Goal: Transaction & Acquisition: Purchase product/service

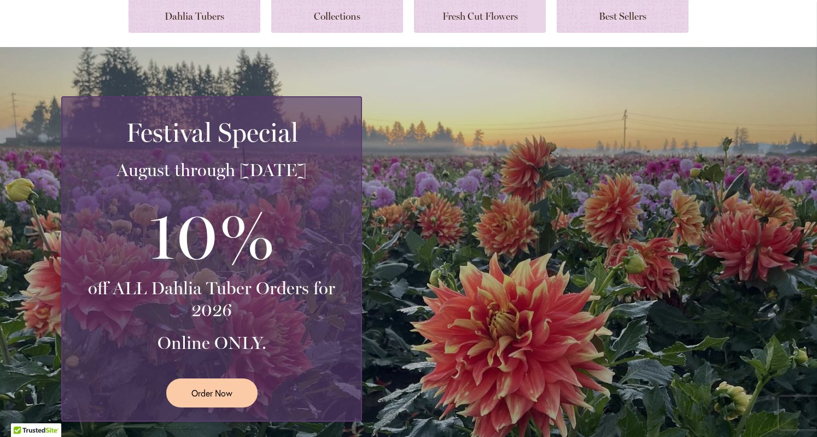
scroll to position [140, 0]
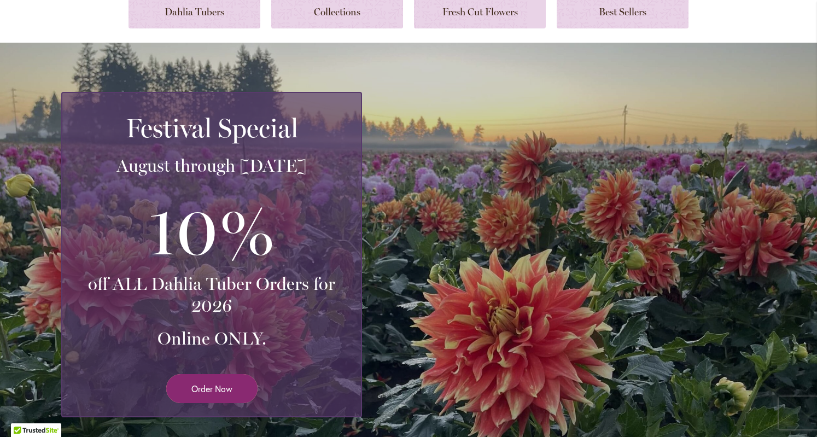
click at [199, 393] on span "Order Now" at bounding box center [211, 388] width 41 height 13
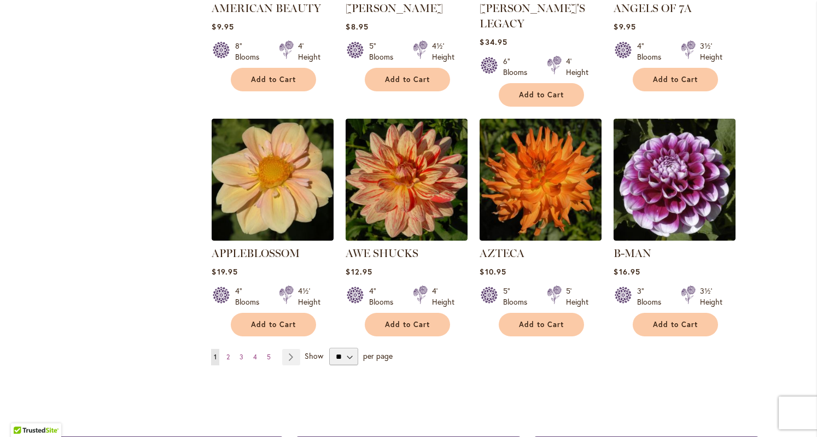
scroll to position [836, 0]
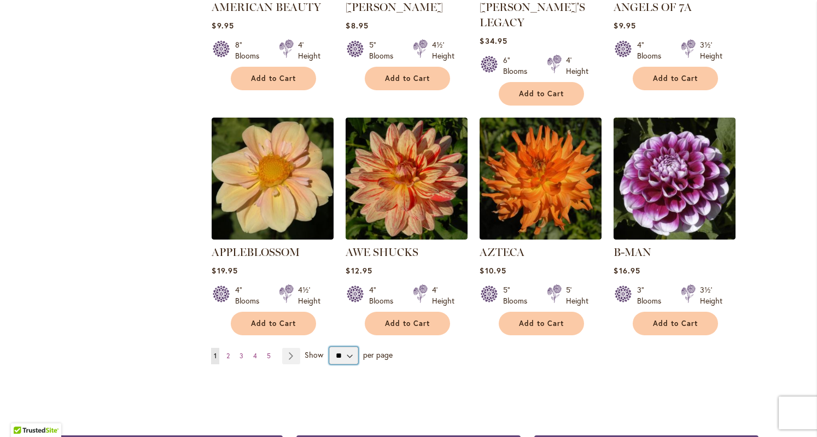
click at [344, 347] on select "** ** ** **" at bounding box center [343, 355] width 28 height 17
select select "**"
click at [329, 347] on select "** ** ** **" at bounding box center [343, 355] width 28 height 17
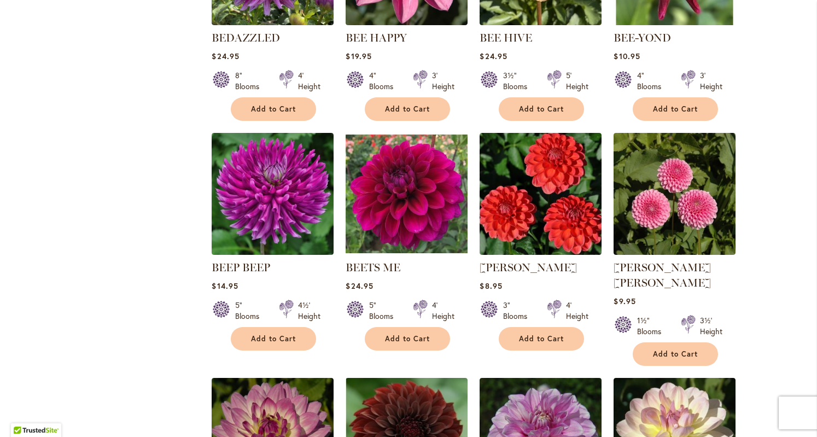
scroll to position [1754, 0]
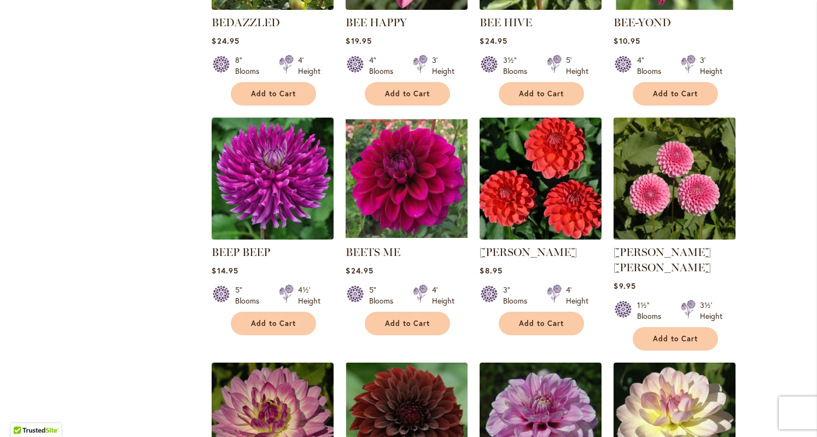
click at [672, 170] on img at bounding box center [675, 178] width 128 height 128
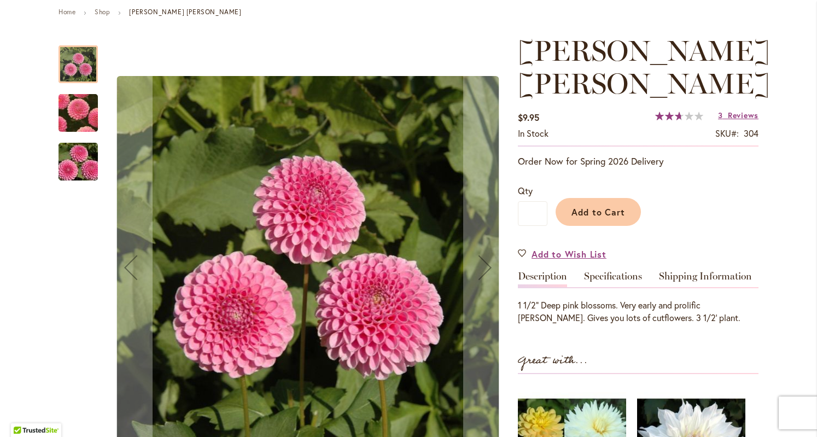
scroll to position [128, 0]
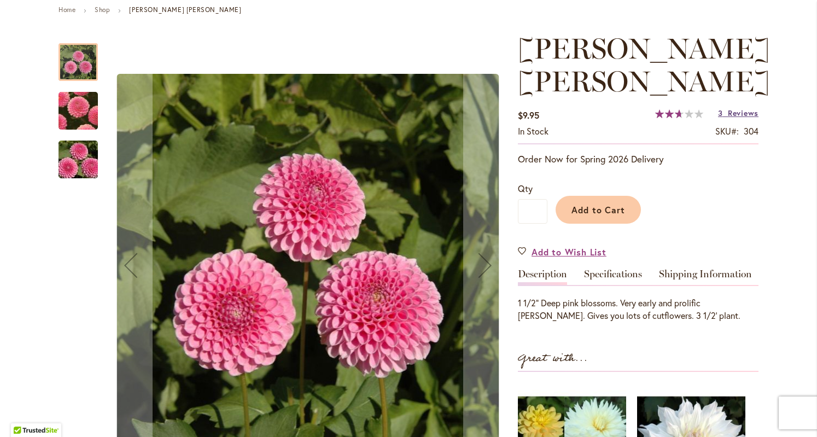
click at [727, 108] on span "Reviews" at bounding box center [742, 113] width 31 height 10
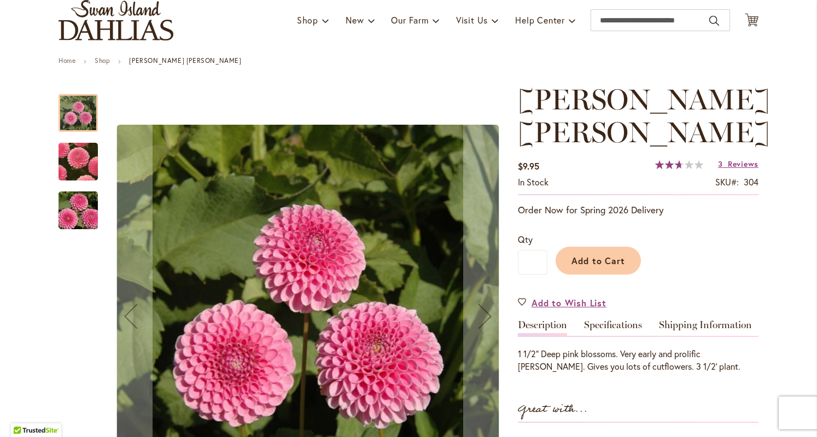
scroll to position [0, 0]
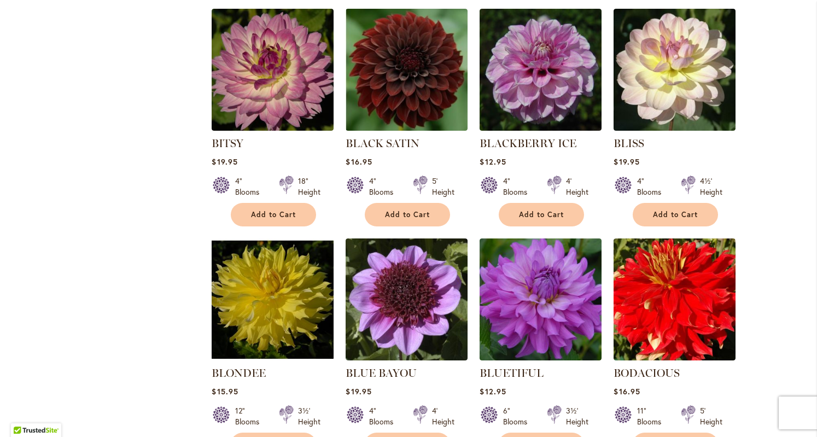
scroll to position [2111, 0]
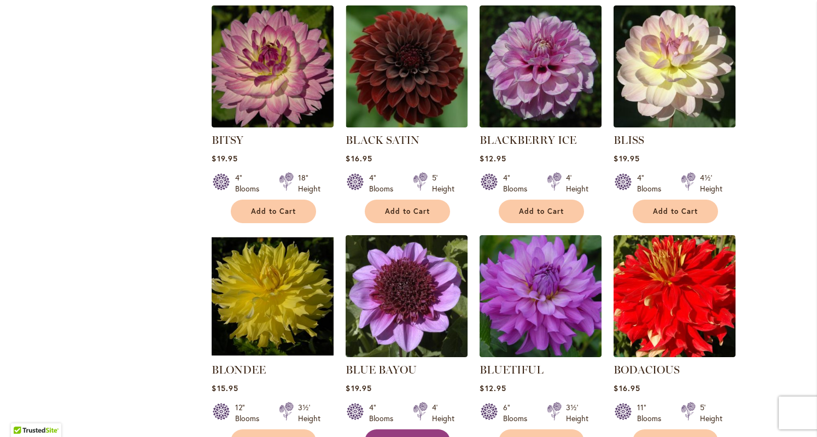
click at [401, 436] on span "Add to Cart" at bounding box center [407, 440] width 45 height 9
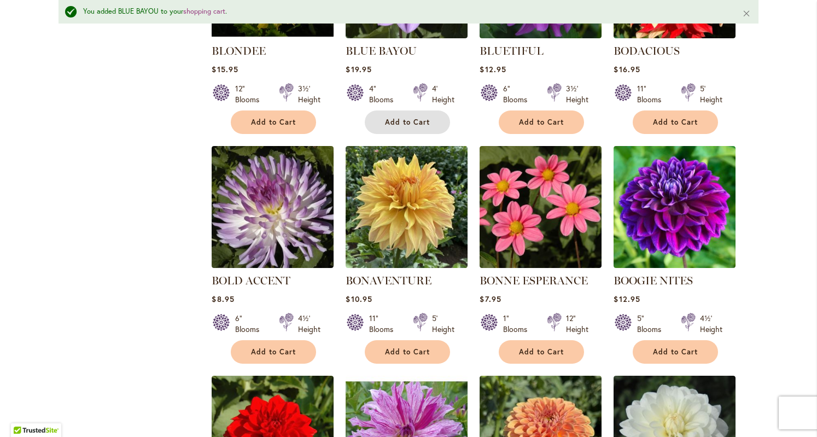
scroll to position [2472, 0]
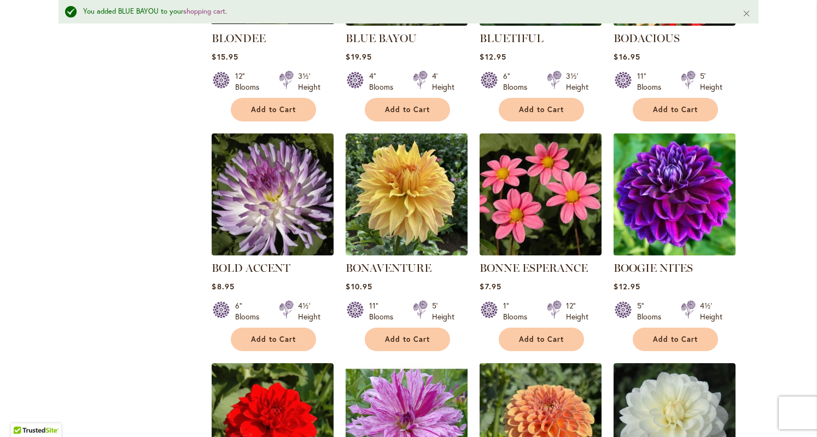
click at [657, 173] on img at bounding box center [675, 194] width 128 height 128
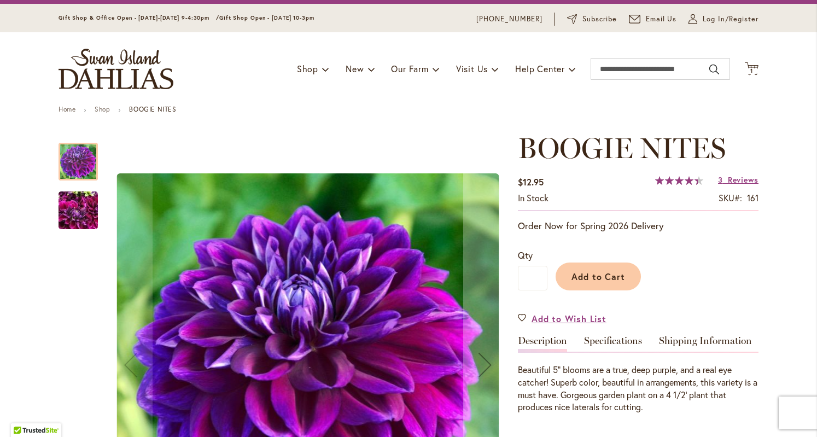
scroll to position [51, 0]
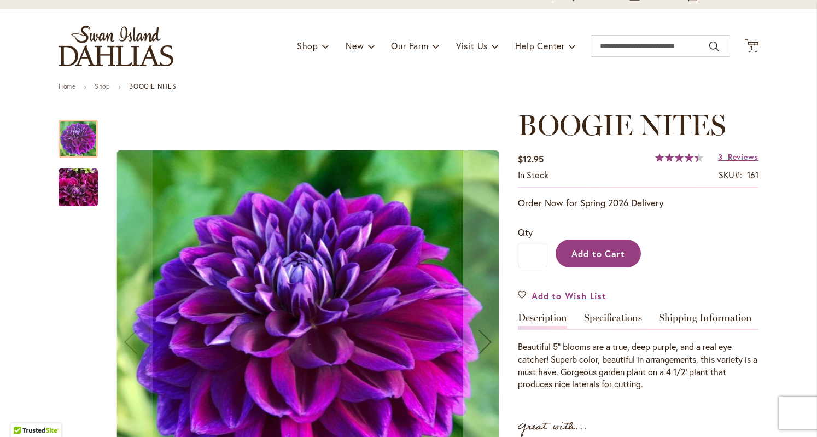
click at [594, 254] on span "Add to Cart" at bounding box center [598, 253] width 54 height 11
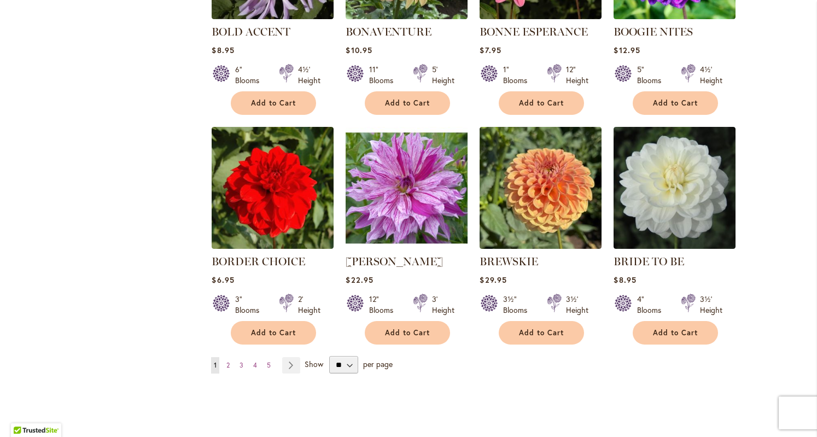
scroll to position [2681, 0]
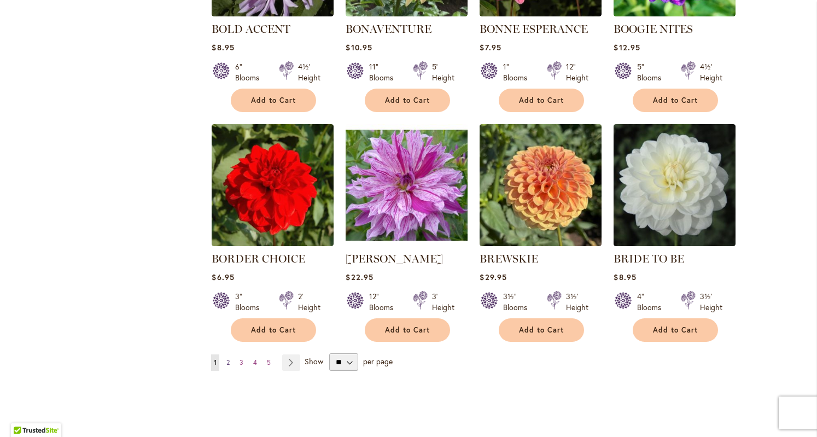
click at [226, 358] on span "2" at bounding box center [227, 362] width 3 height 8
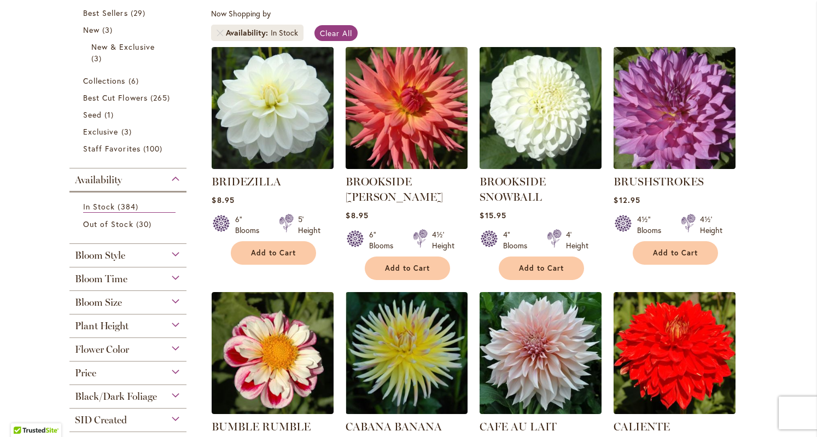
scroll to position [196, 0]
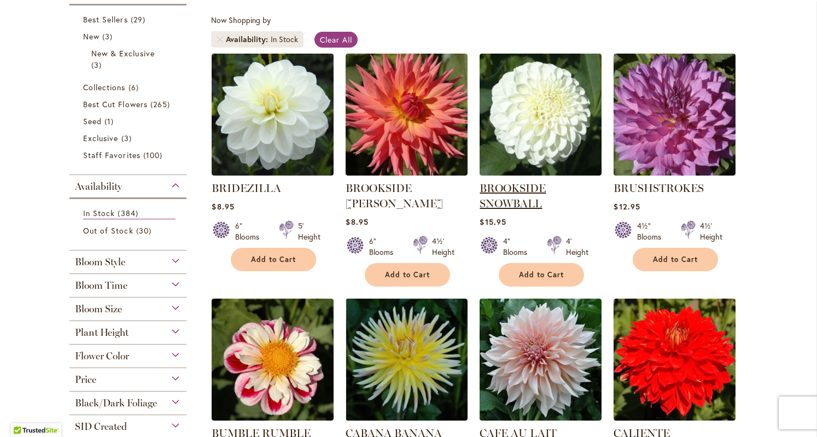
click at [521, 184] on link "BROOKSIDE SNOWBALL" at bounding box center [512, 195] width 66 height 28
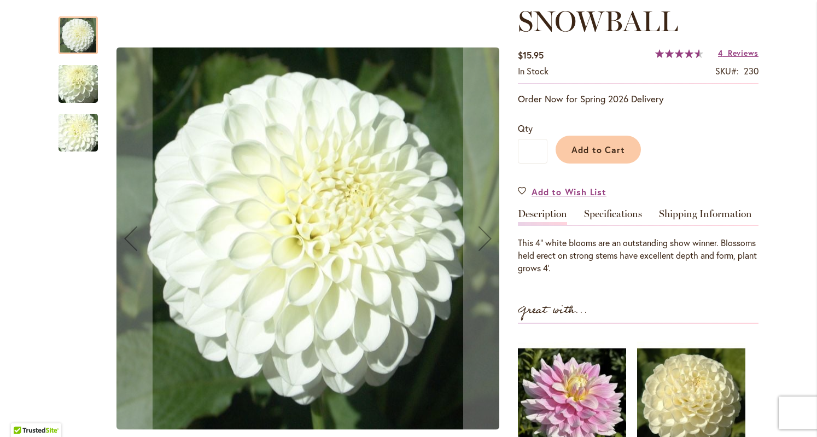
scroll to position [194, 0]
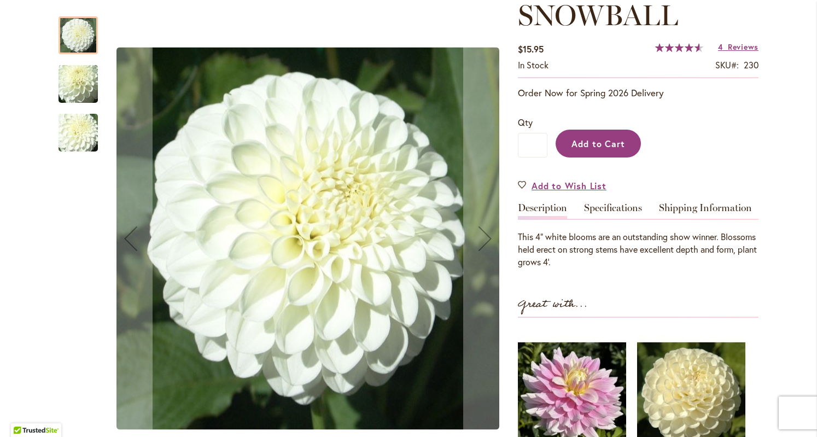
click at [579, 148] on span "Add to Cart" at bounding box center [598, 143] width 54 height 11
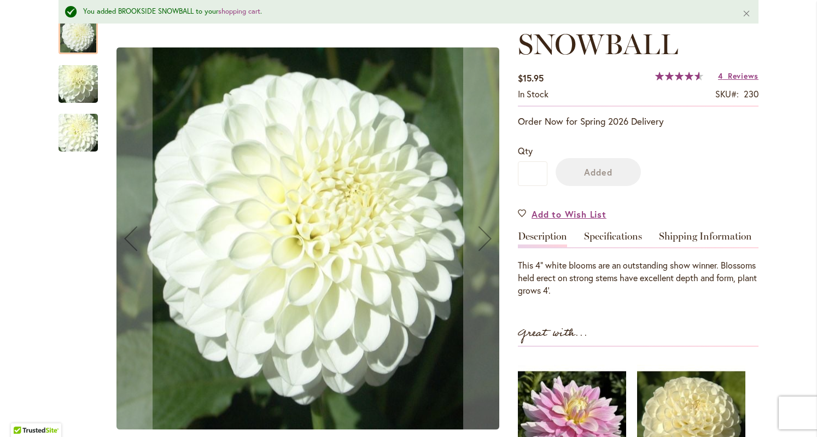
scroll to position [223, 0]
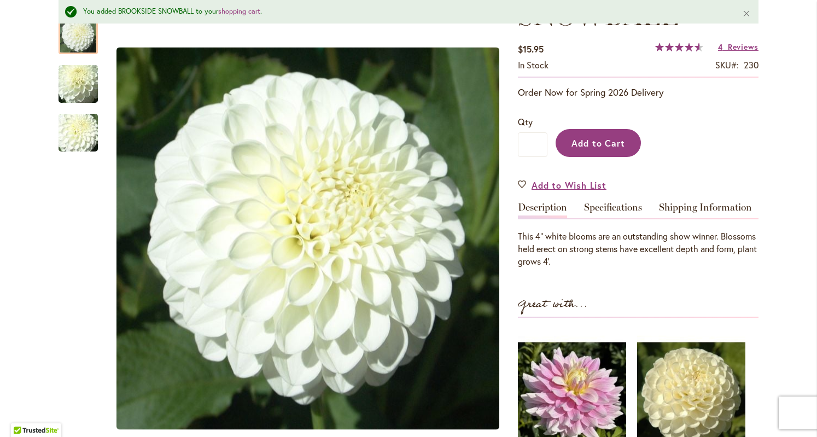
click at [585, 147] on span "Add to Cart" at bounding box center [598, 142] width 54 height 11
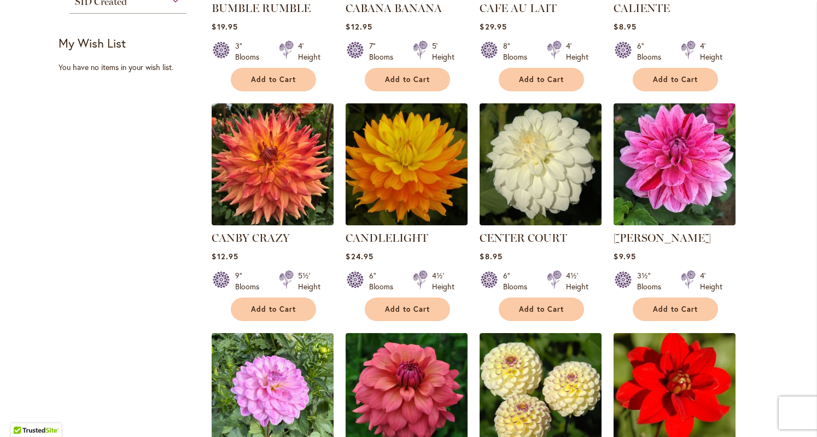
scroll to position [624, 0]
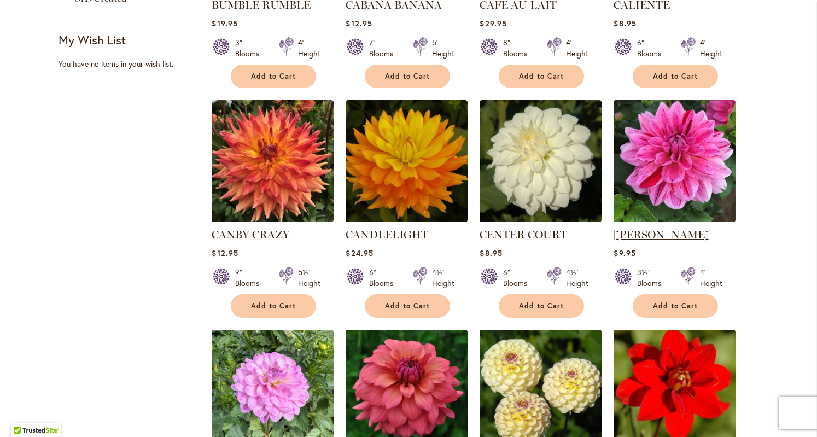
click at [643, 228] on link "CHA CHING" at bounding box center [661, 234] width 97 height 13
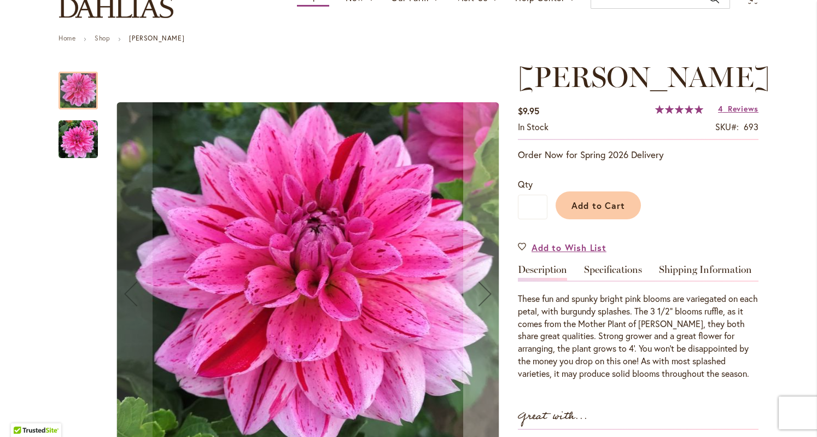
scroll to position [97, 0]
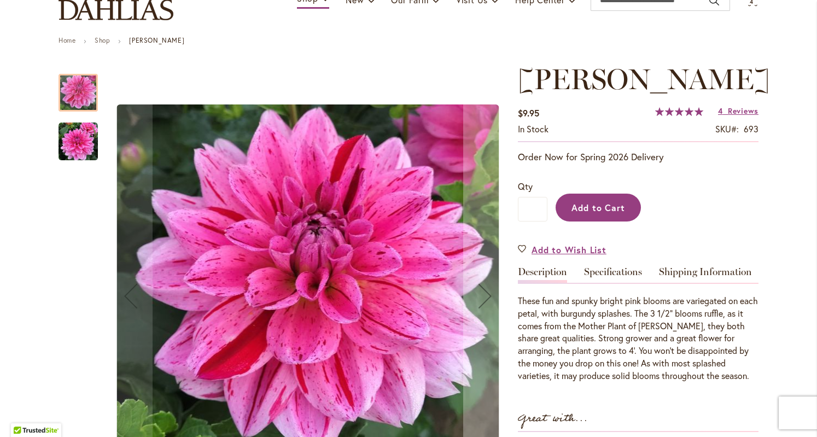
click at [597, 204] on span "Add to Cart" at bounding box center [598, 207] width 54 height 11
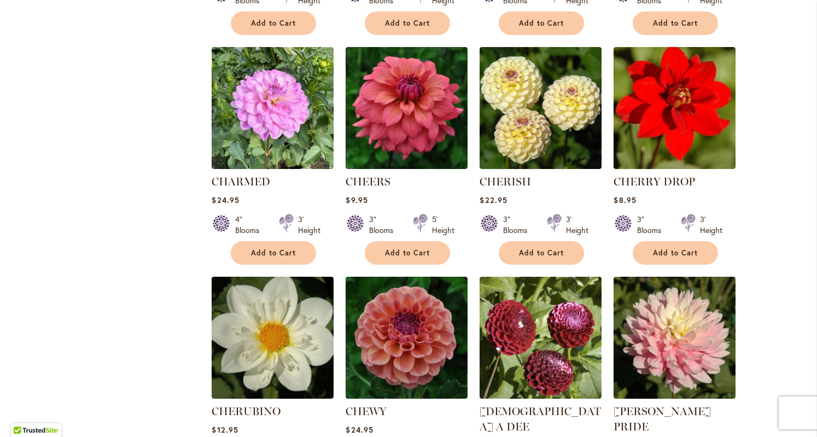
scroll to position [916, 0]
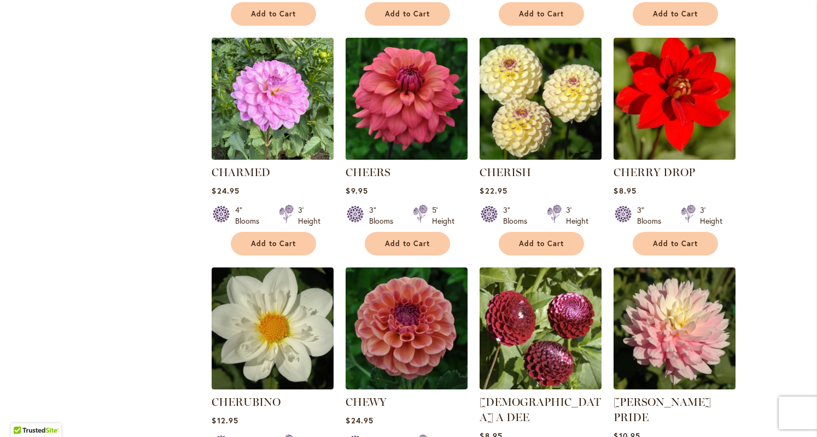
click at [529, 118] on img at bounding box center [541, 98] width 128 height 128
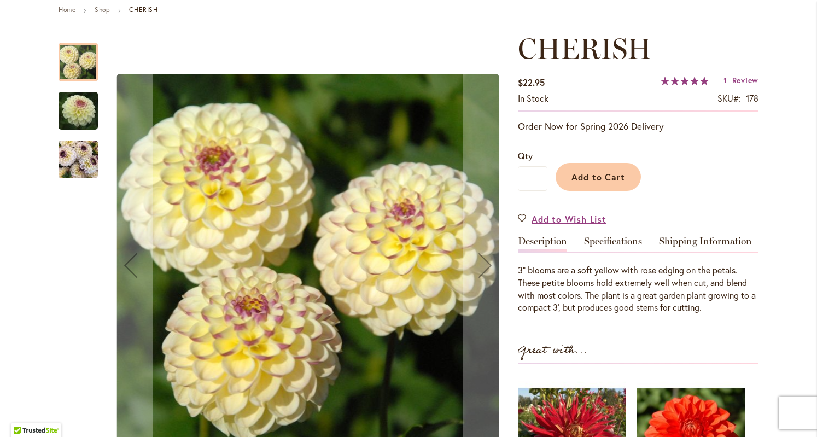
scroll to position [137, 0]
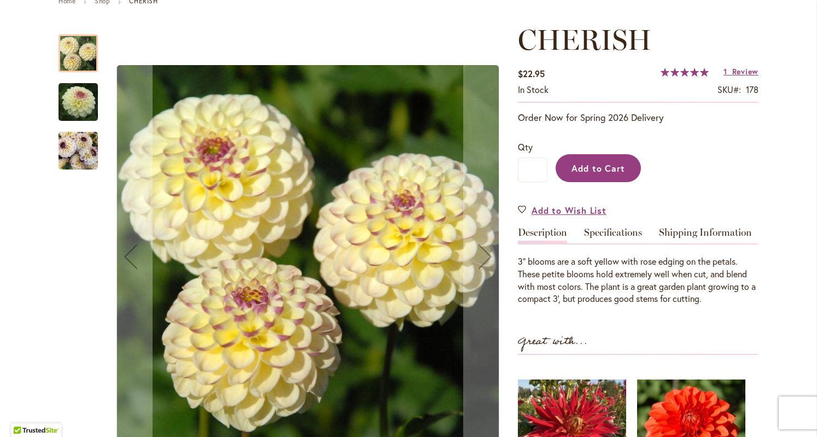
click at [601, 163] on span "Add to Cart" at bounding box center [598, 167] width 54 height 11
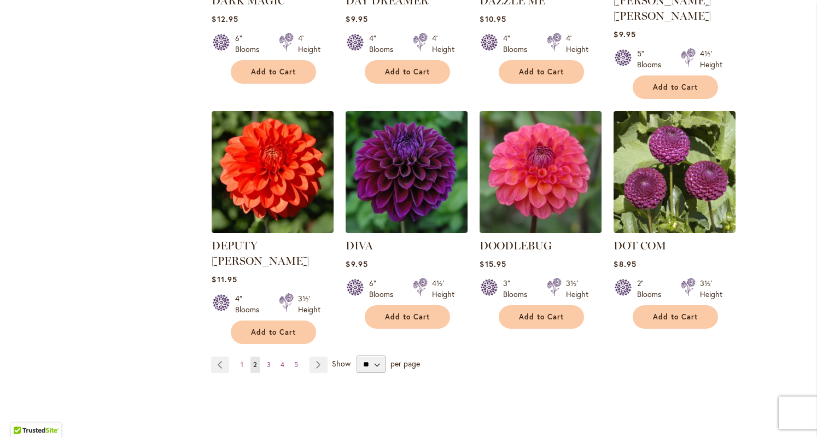
scroll to position [2758, 0]
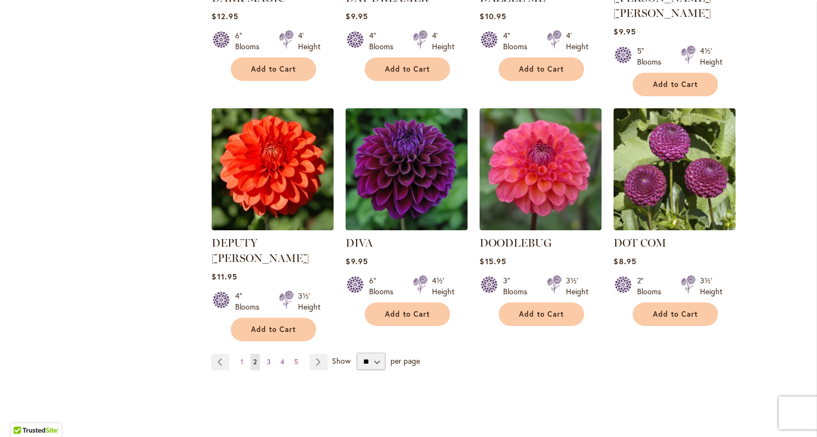
click at [267, 357] on span "3" at bounding box center [269, 361] width 4 height 8
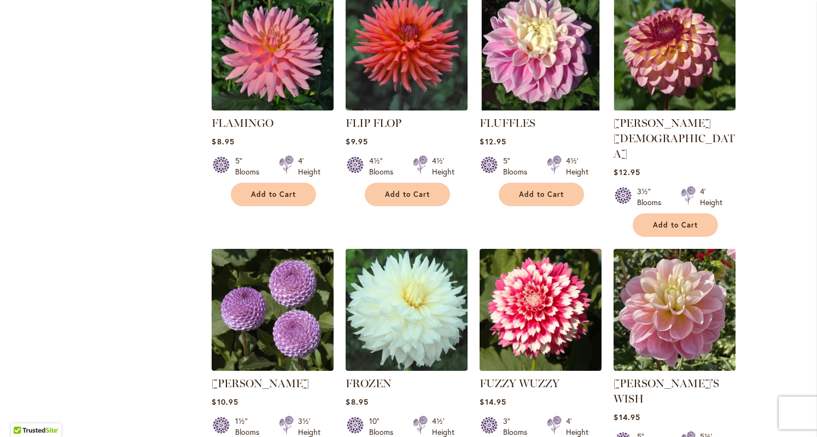
scroll to position [1689, 0]
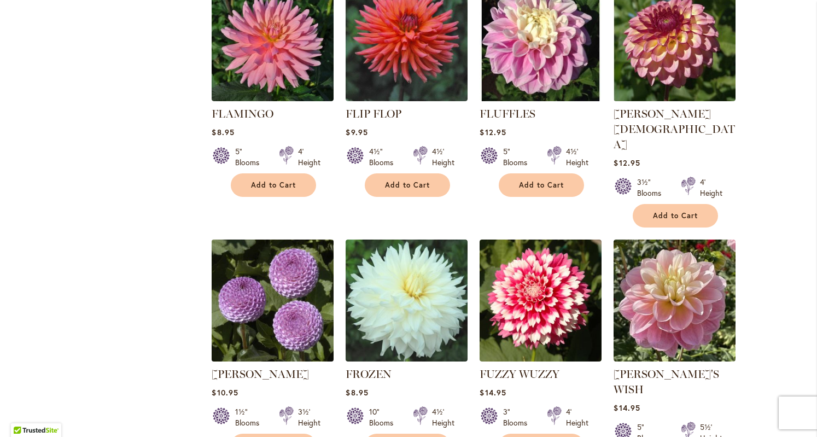
click at [261, 271] on img at bounding box center [273, 300] width 128 height 128
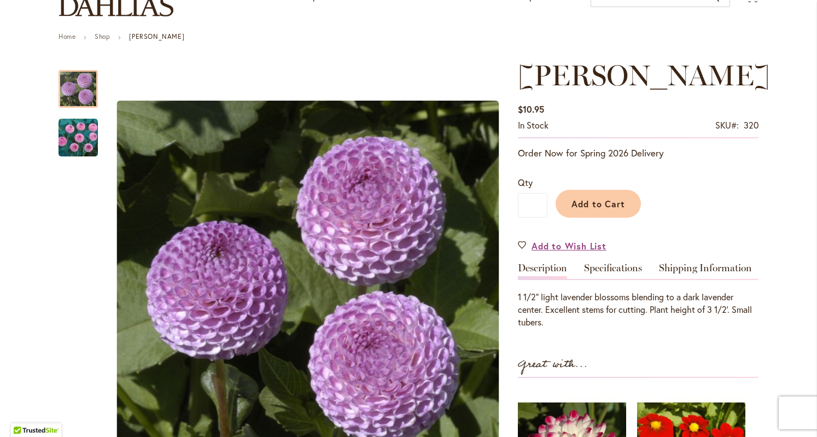
scroll to position [71, 0]
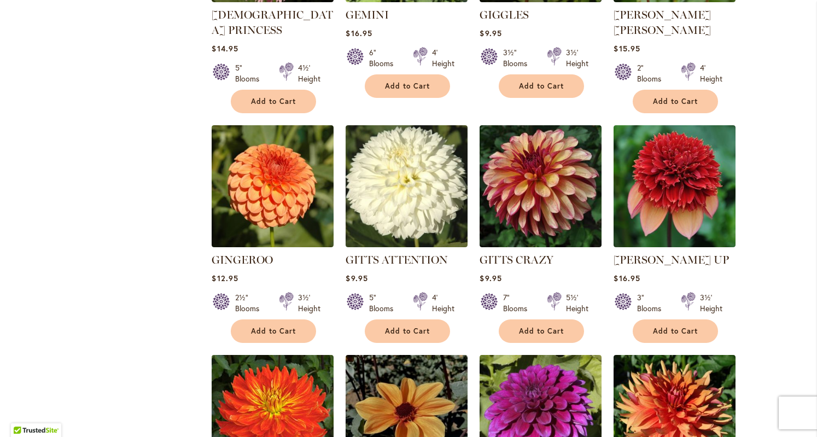
scroll to position [2541, 0]
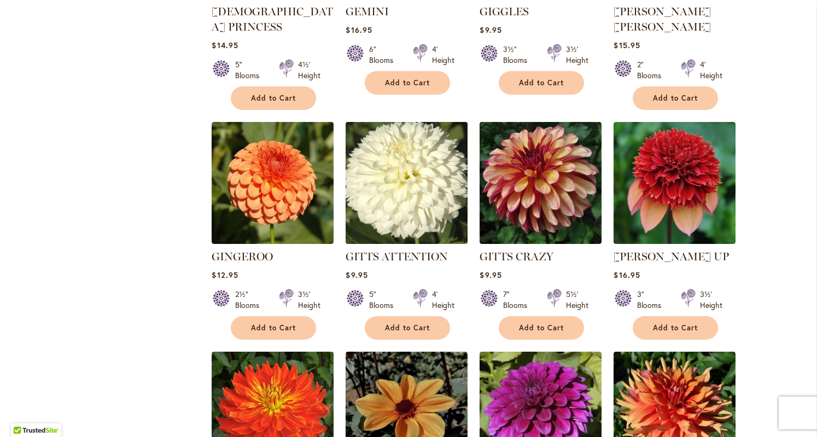
click at [396, 134] on img at bounding box center [407, 183] width 128 height 128
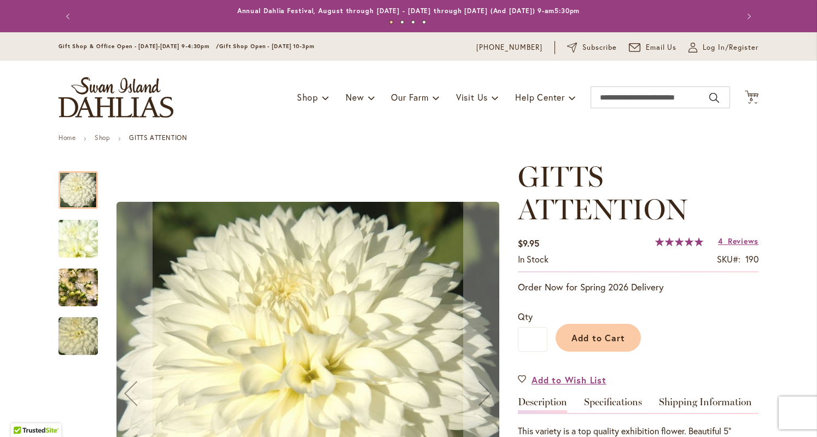
click at [69, 281] on img "GITTS ATTENTION" at bounding box center [77, 287] width 39 height 52
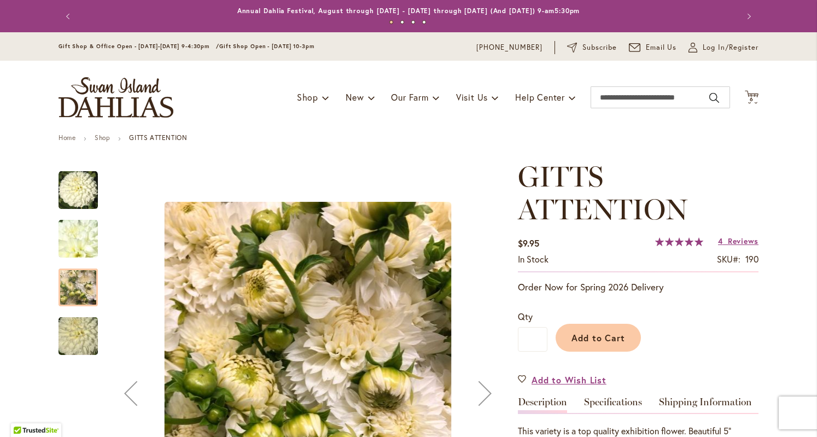
click at [68, 259] on div "GITTS ATTENTION" at bounding box center [83, 281] width 50 height 49
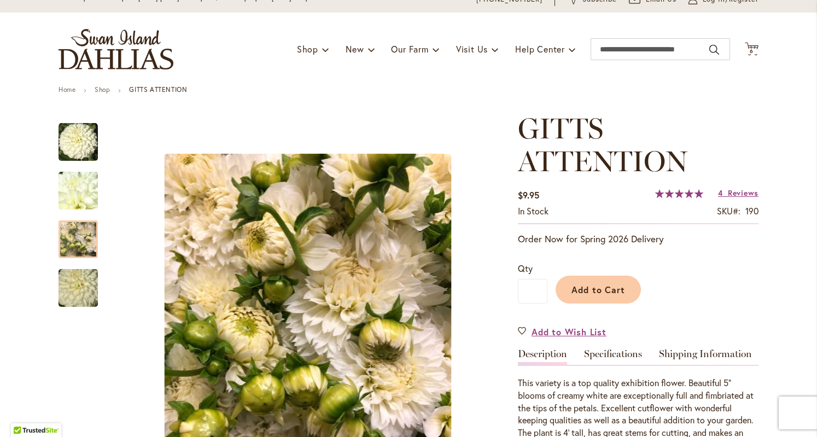
scroll to position [18, 0]
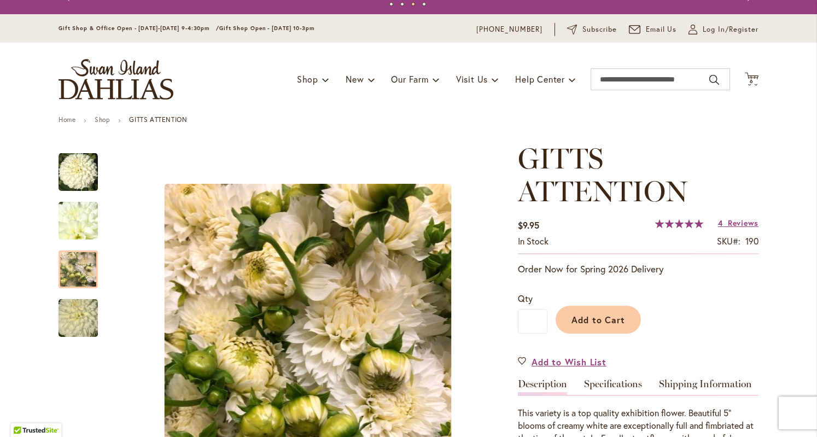
click at [805, 40] on div "Gift Shop & Office Open - [DATE]-[DATE] 9-4:30pm / Gift Shop Open - [DATE] 10-3…" at bounding box center [408, 28] width 817 height 28
click at [591, 317] on span "Add to Cart" at bounding box center [598, 319] width 54 height 11
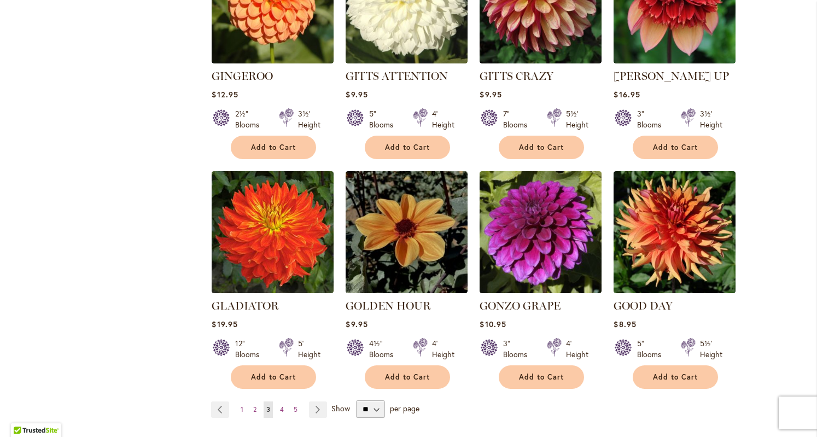
scroll to position [2757, 0]
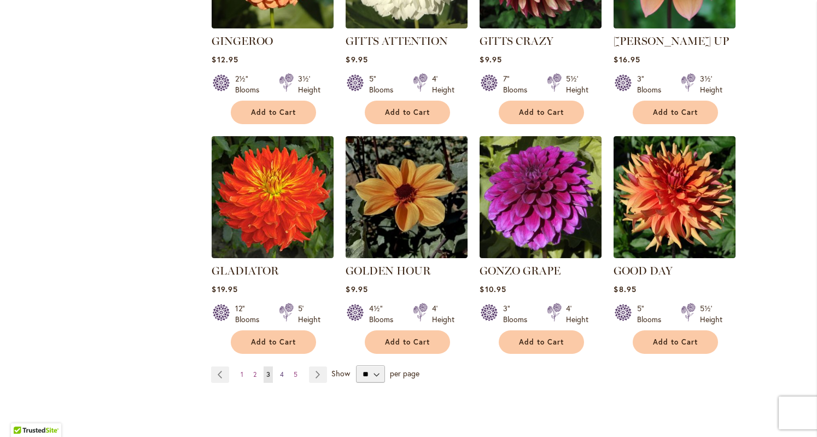
click at [280, 370] on span "4" at bounding box center [282, 374] width 4 height 8
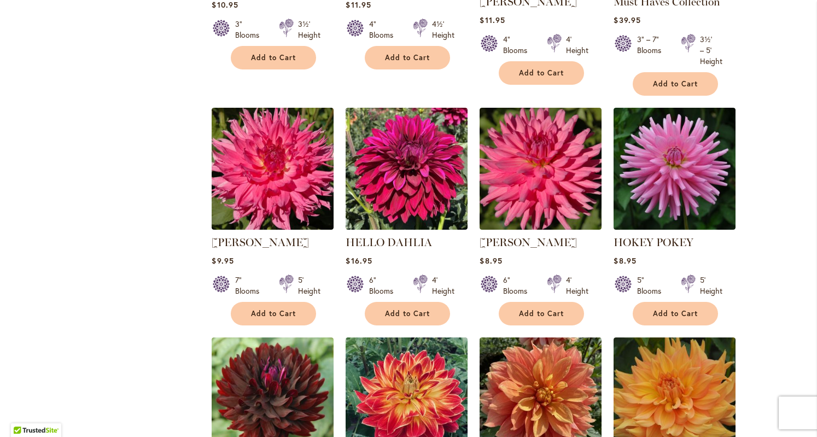
scroll to position [882, 0]
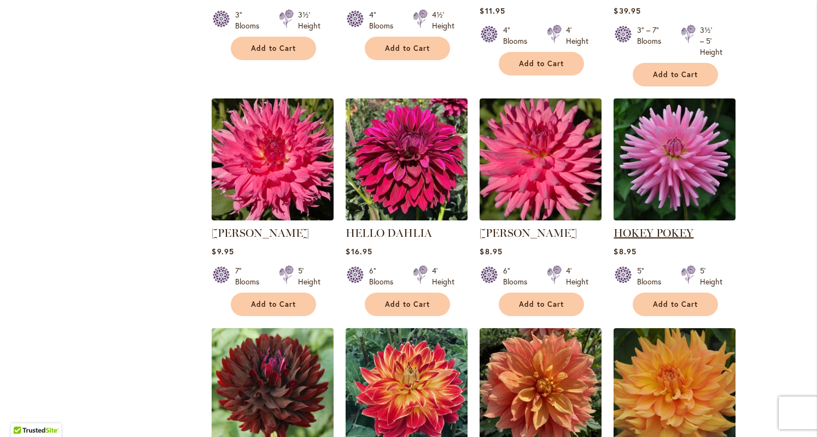
click at [664, 231] on link "HOKEY POKEY" at bounding box center [653, 232] width 80 height 13
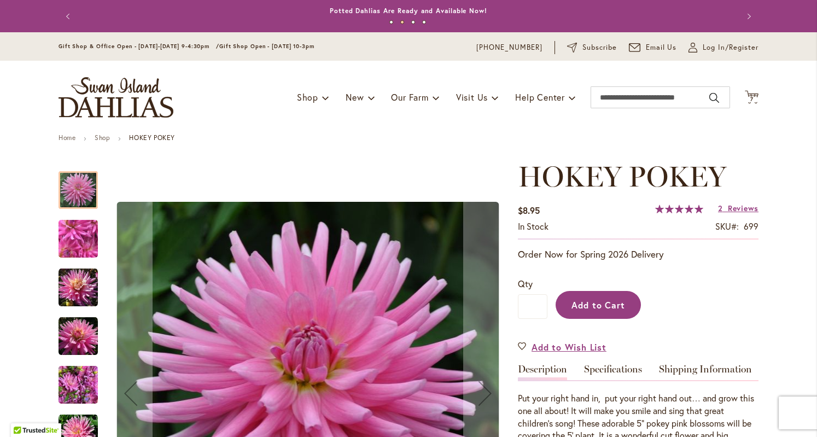
click at [610, 302] on span "Add to Cart" at bounding box center [598, 304] width 54 height 11
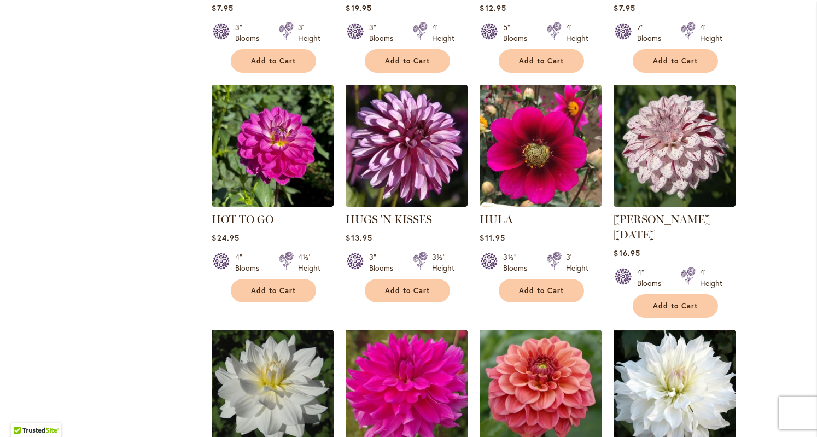
scroll to position [1612, 0]
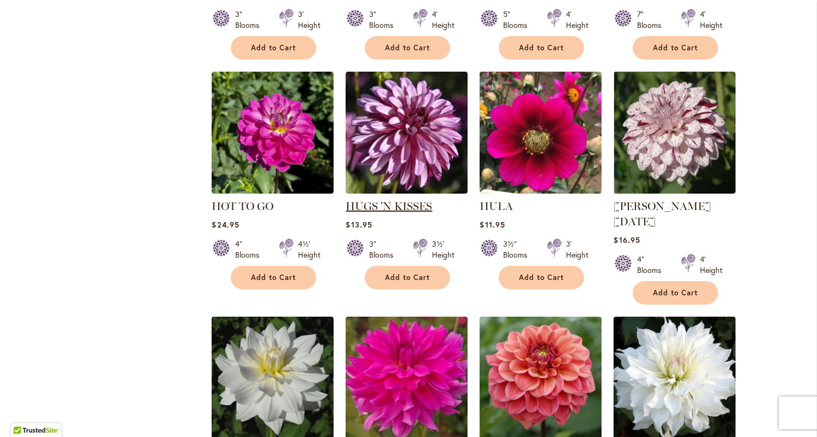
click at [384, 203] on link "HUGS 'N KISSES" at bounding box center [388, 205] width 86 height 13
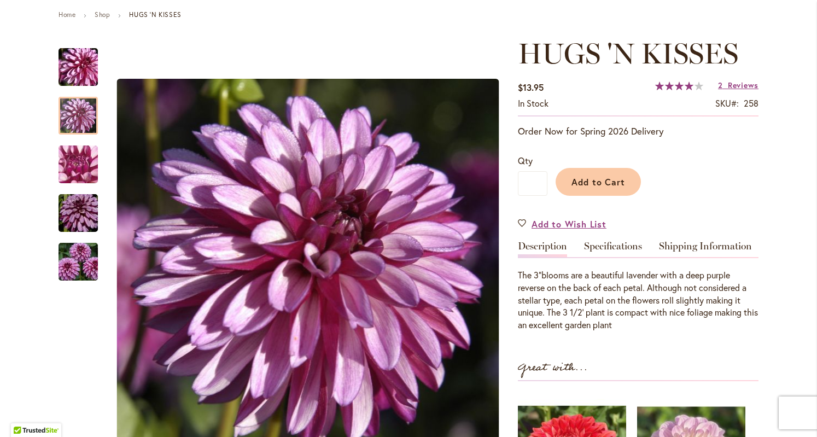
scroll to position [121, 0]
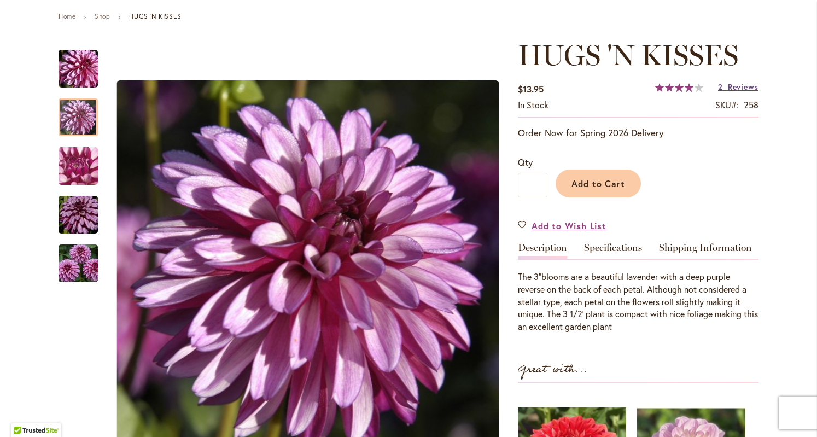
click at [732, 89] on span "Reviews" at bounding box center [742, 86] width 31 height 10
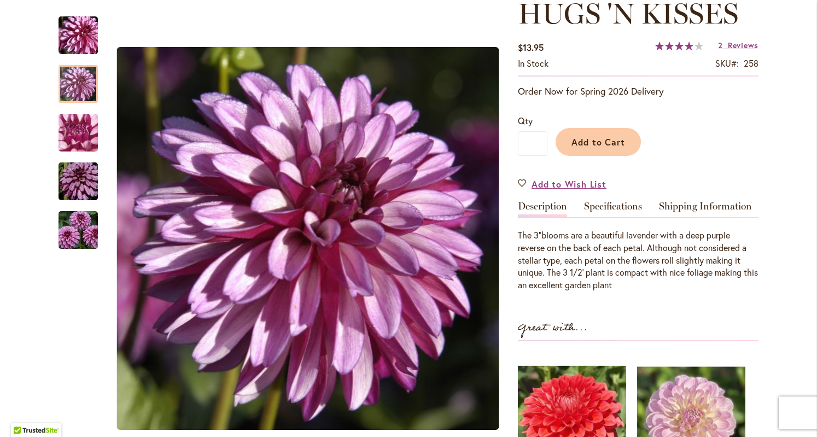
scroll to position [155, 0]
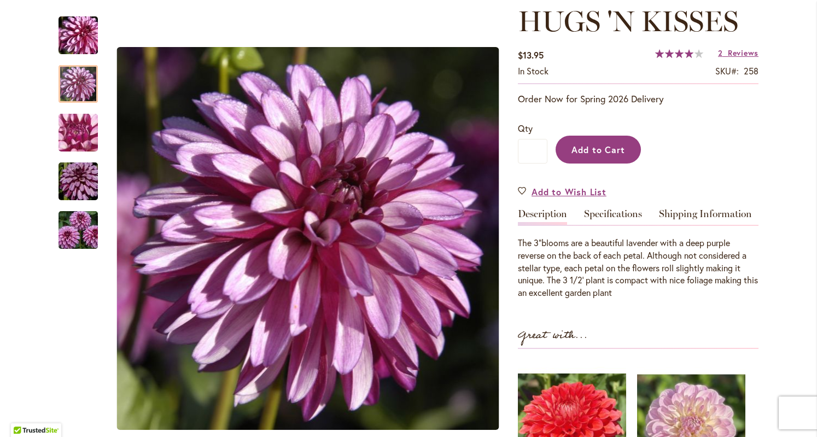
click at [604, 154] on span "Add to Cart" at bounding box center [598, 149] width 54 height 11
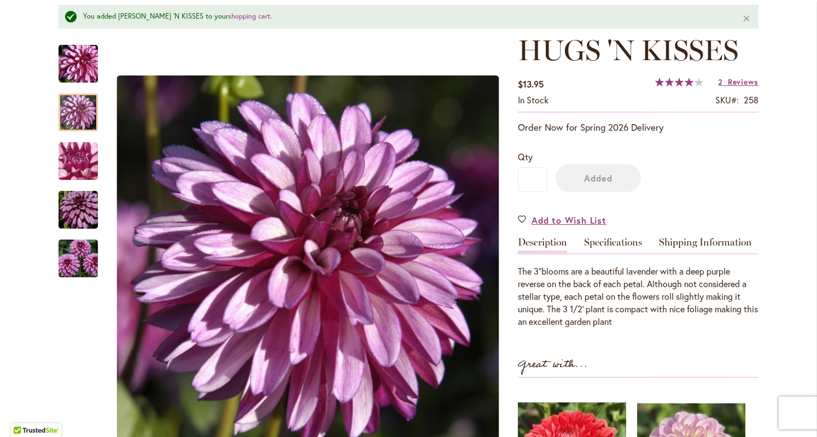
scroll to position [184, 0]
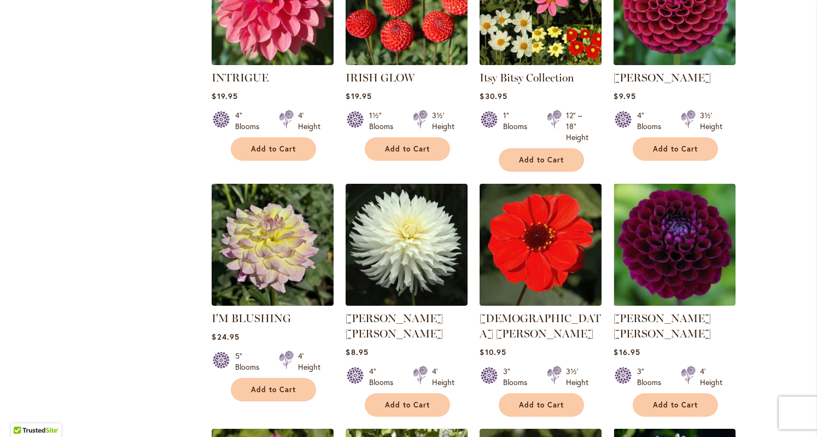
scroll to position [2448, 0]
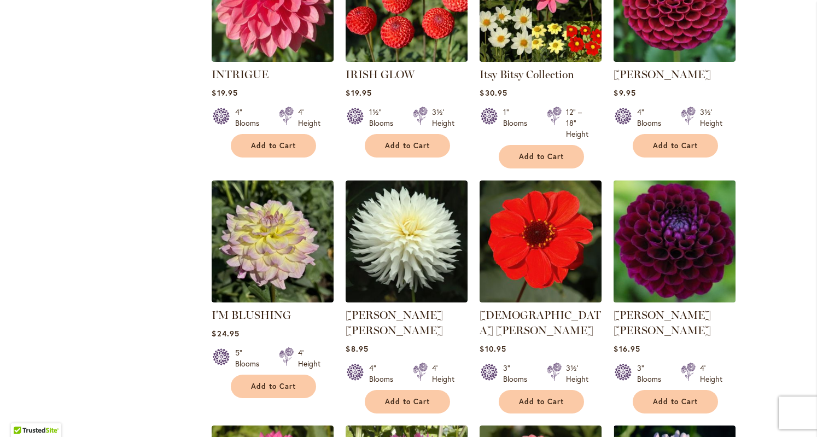
click at [662, 251] on img at bounding box center [675, 241] width 128 height 128
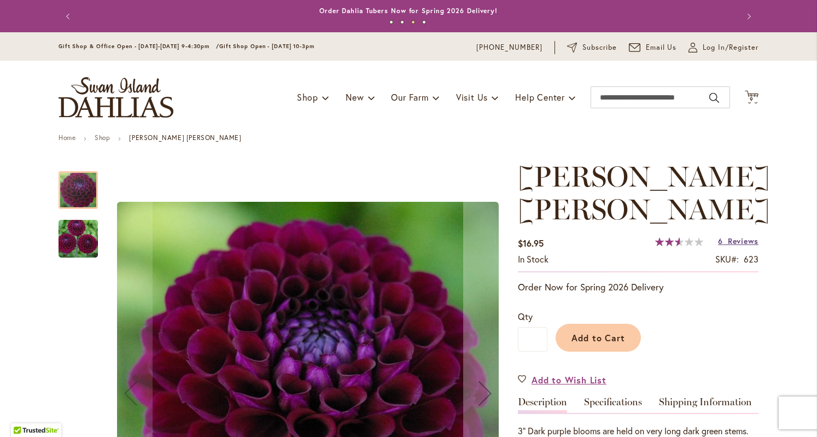
click at [730, 244] on span "Reviews" at bounding box center [742, 241] width 31 height 10
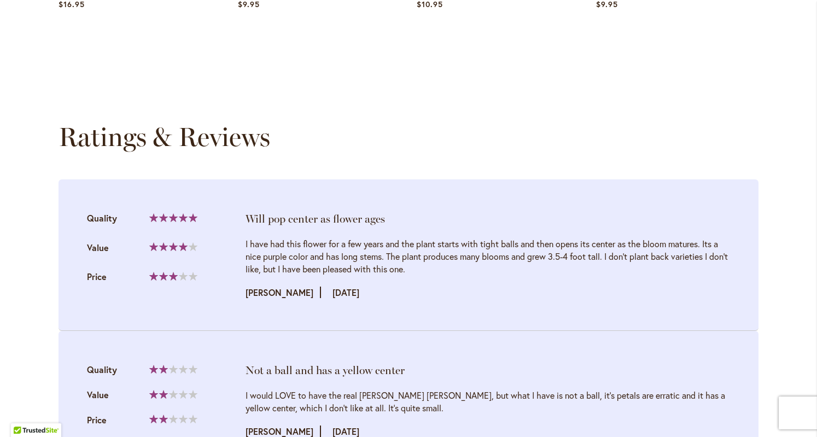
scroll to position [162, 0]
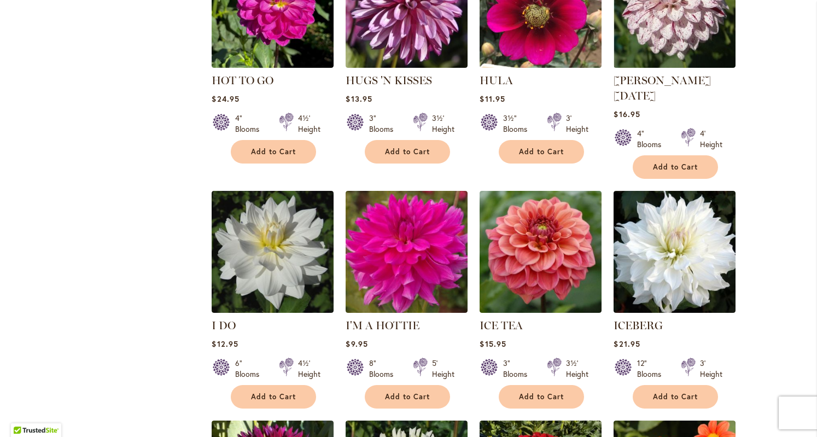
scroll to position [1751, 0]
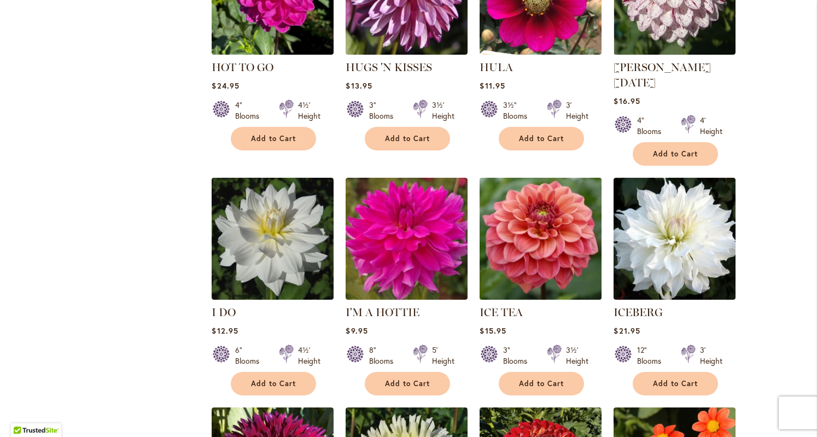
click at [542, 244] on img at bounding box center [541, 238] width 128 height 128
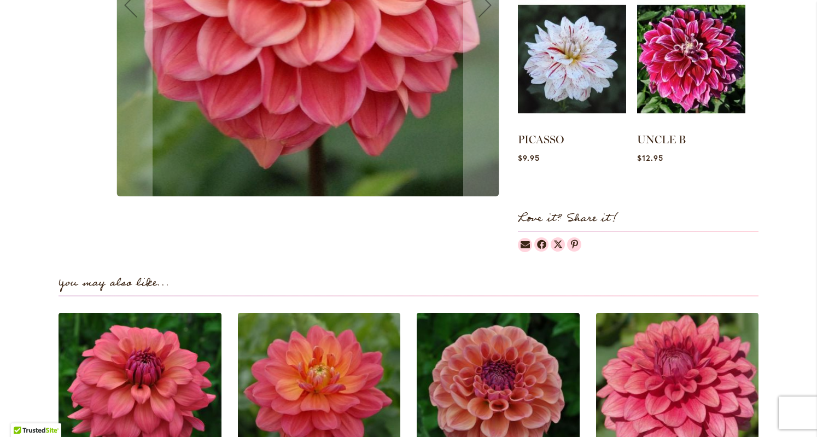
scroll to position [42, 0]
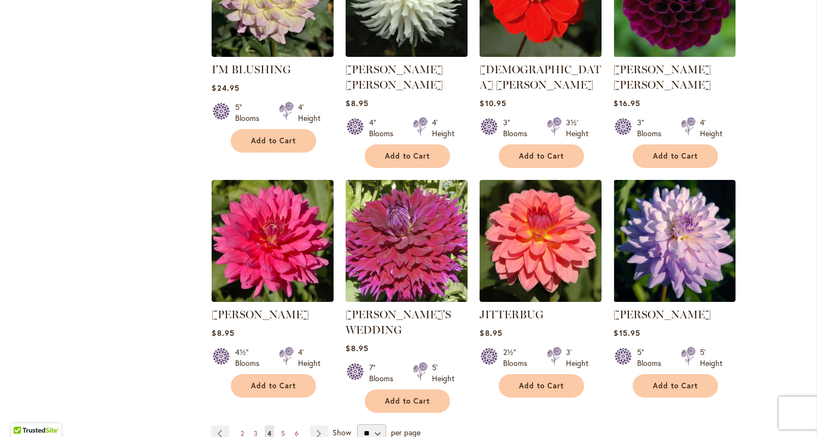
scroll to position [2697, 0]
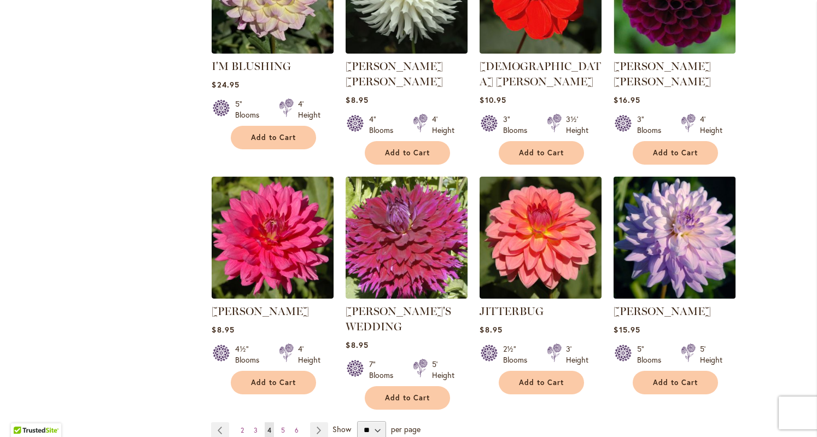
click at [676, 228] on img at bounding box center [675, 237] width 128 height 128
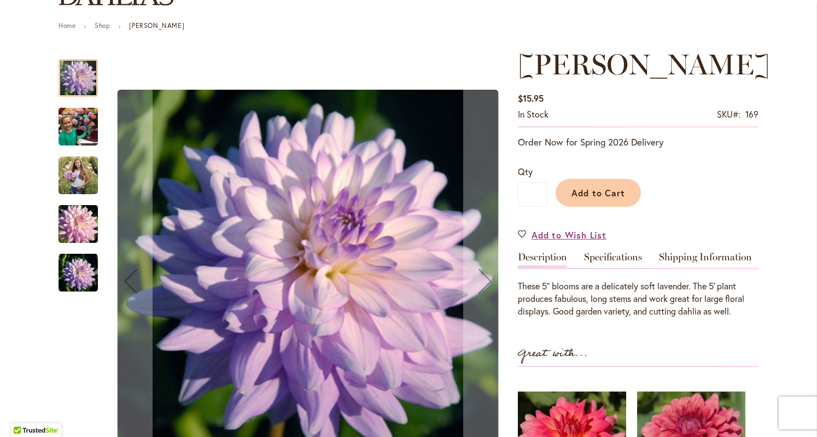
scroll to position [110, 0]
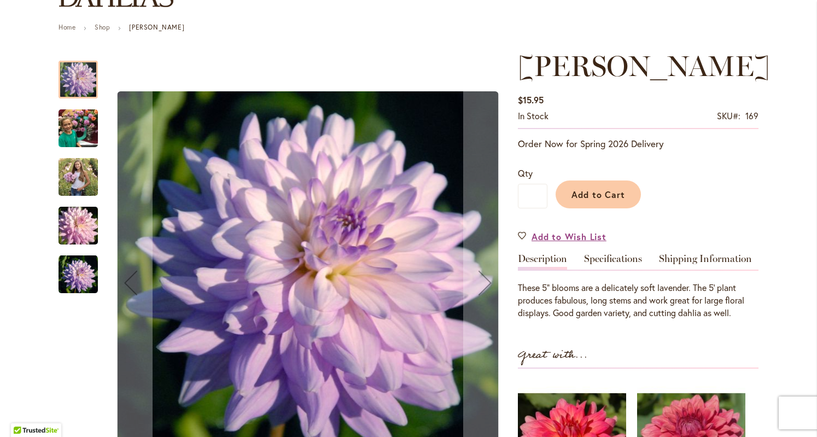
click at [72, 174] on img "JORDAN NICOLE" at bounding box center [77, 176] width 39 height 49
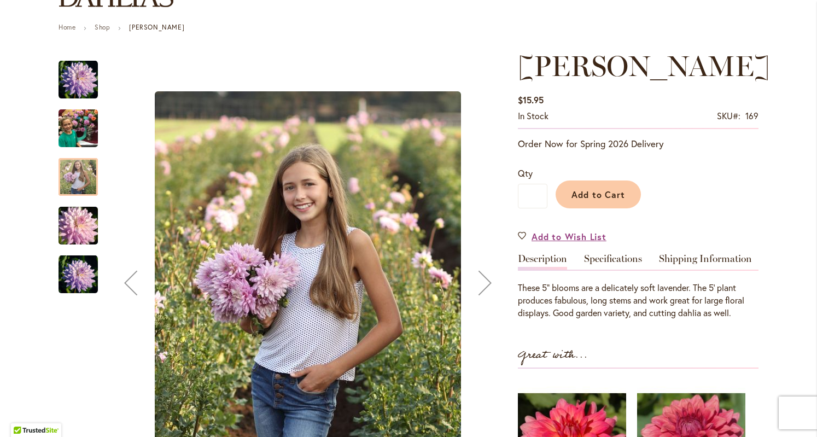
click at [77, 281] on img "JORDAN NICOLE" at bounding box center [77, 274] width 39 height 39
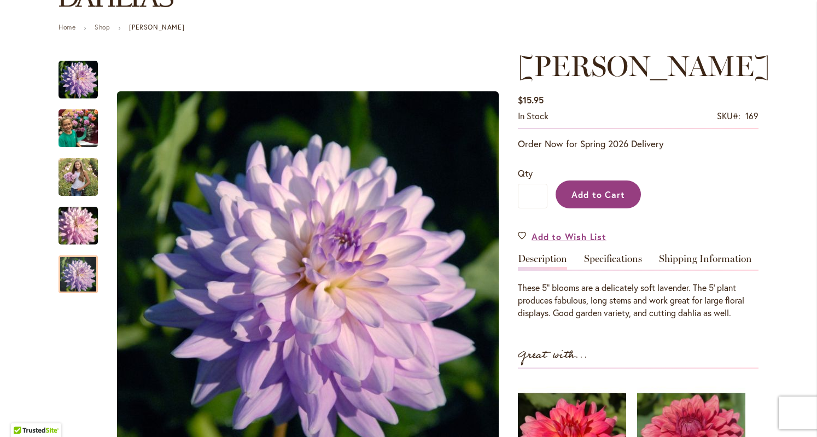
click at [587, 197] on span "Add to Cart" at bounding box center [598, 194] width 54 height 11
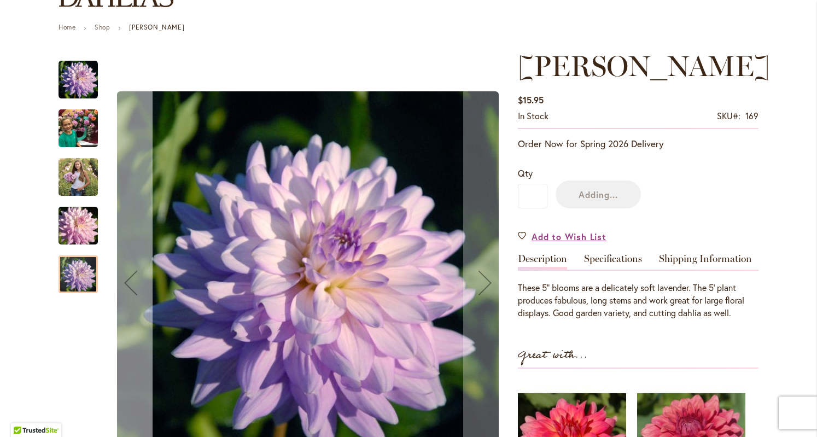
click at [129, 128] on button "Previous" at bounding box center [131, 283] width 44 height 466
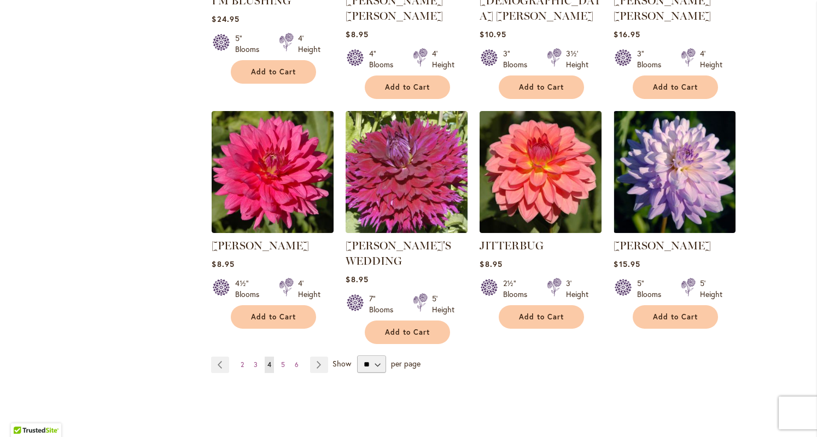
scroll to position [2768, 0]
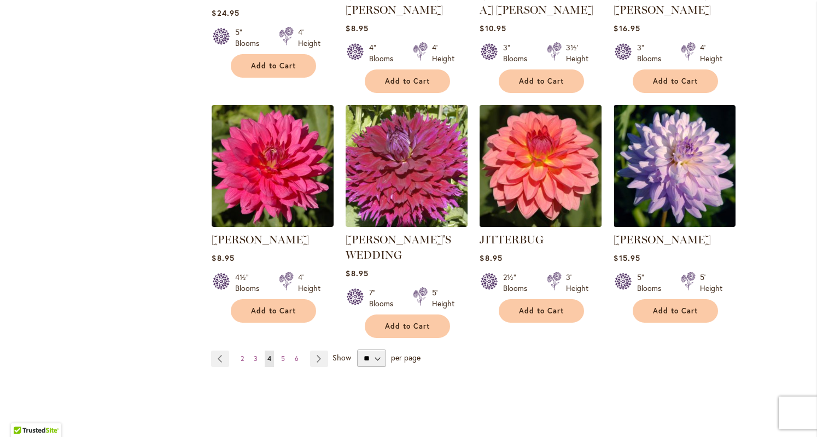
click at [548, 128] on img at bounding box center [541, 166] width 128 height 128
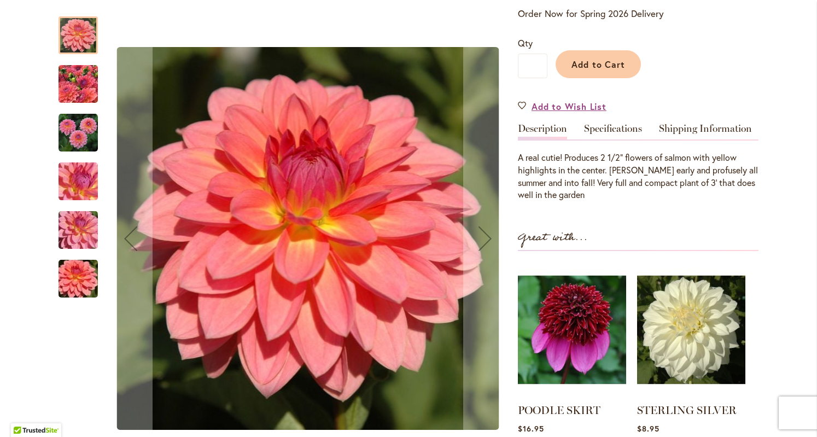
scroll to position [128, 0]
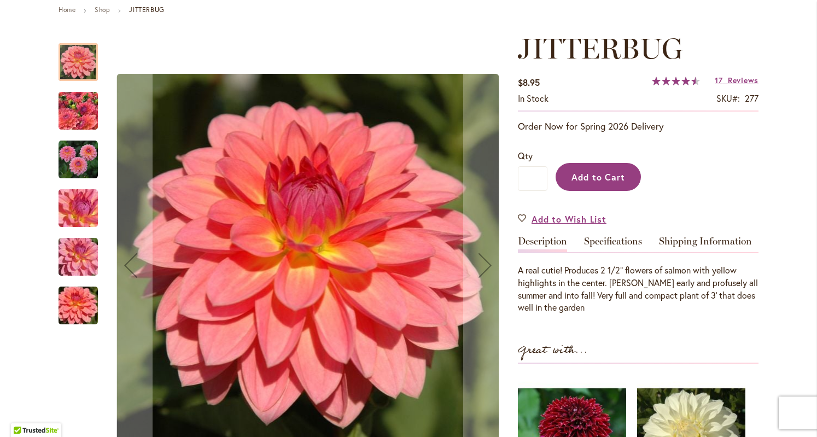
click at [608, 175] on span "Add to Cart" at bounding box center [598, 176] width 54 height 11
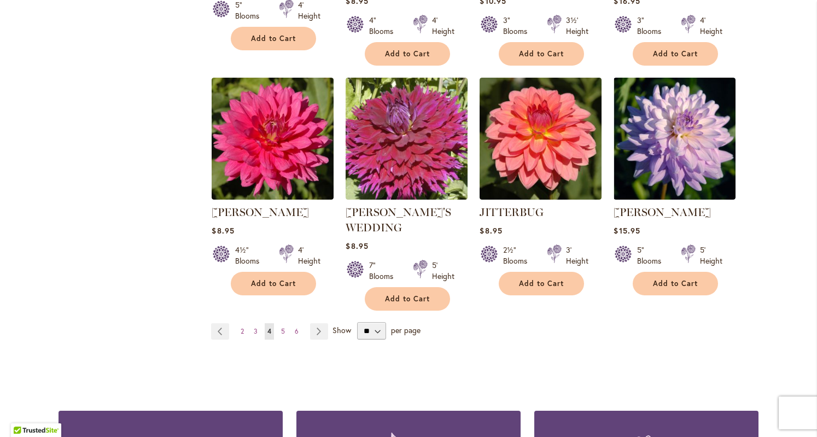
scroll to position [2827, 0]
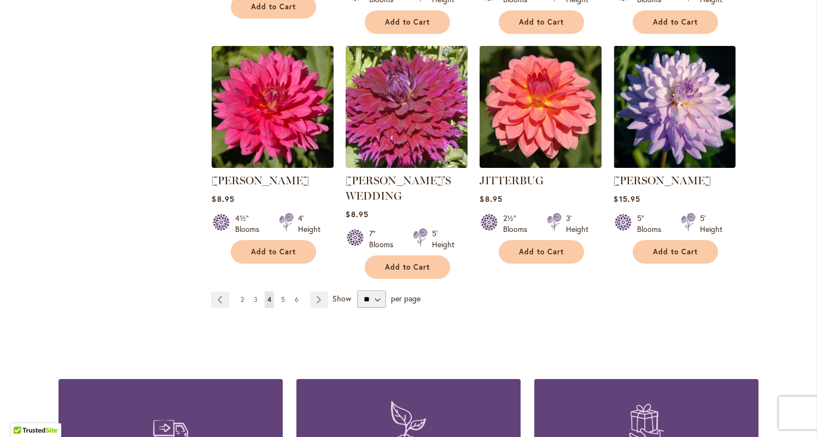
click at [281, 295] on span "5" at bounding box center [283, 299] width 4 height 8
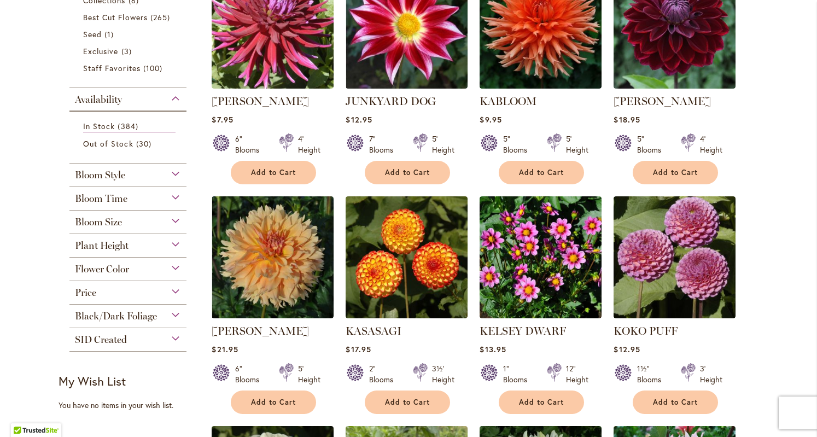
scroll to position [290, 0]
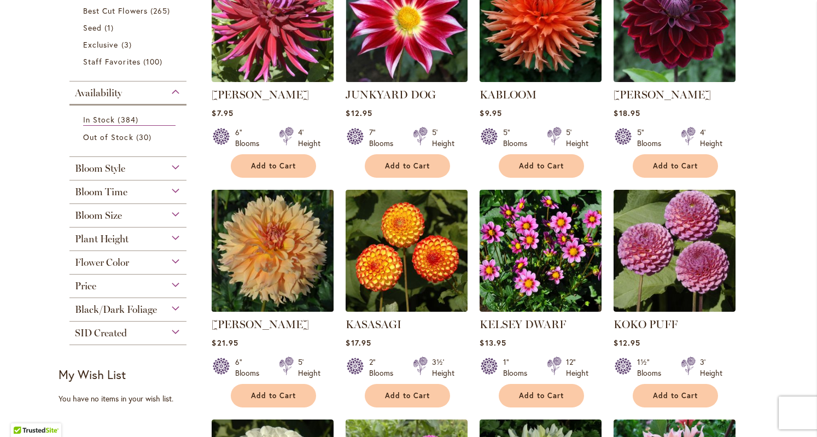
click at [266, 225] on img at bounding box center [273, 250] width 128 height 128
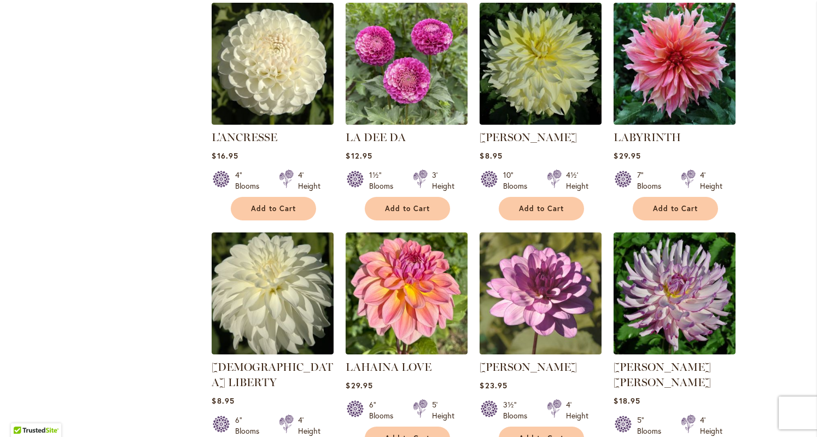
scroll to position [703, 0]
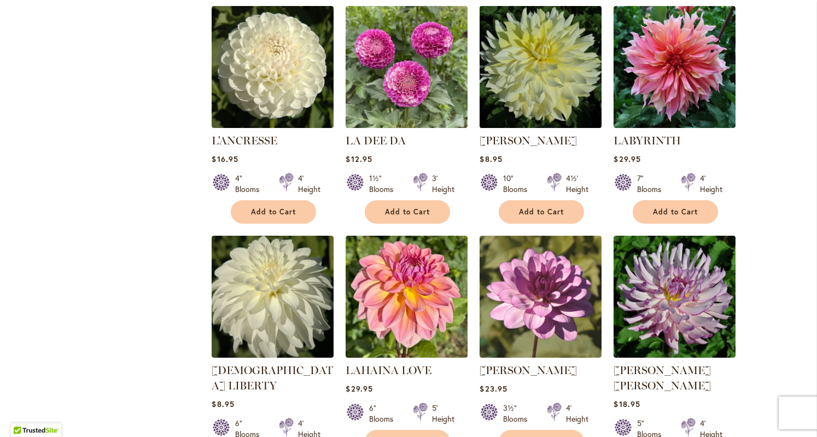
click at [533, 57] on img at bounding box center [541, 67] width 128 height 128
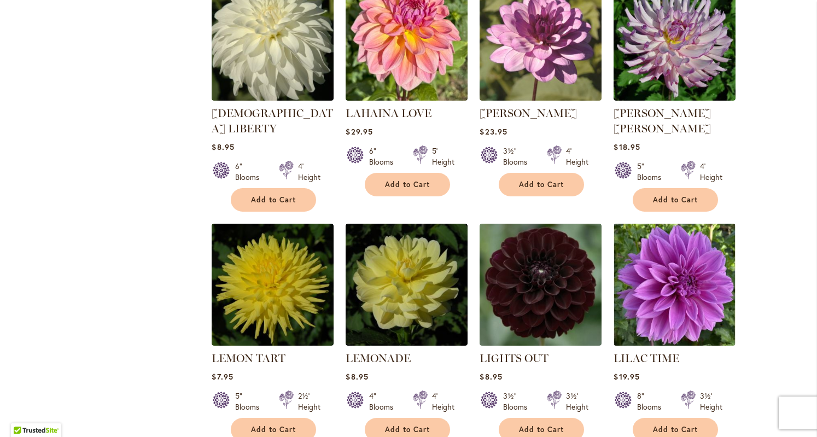
scroll to position [963, 0]
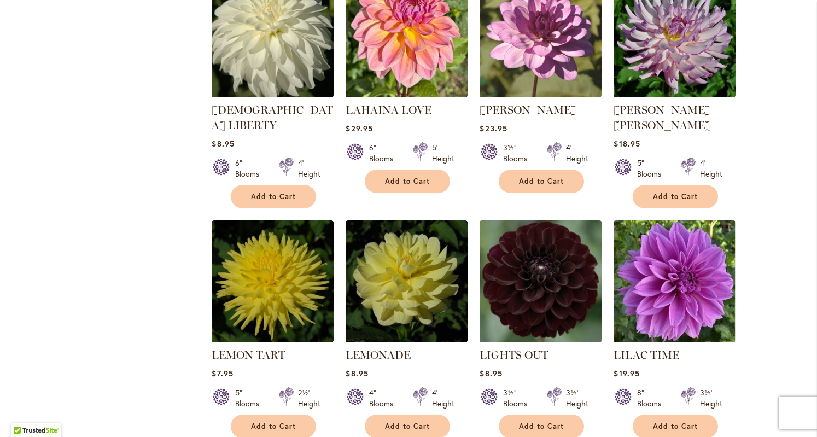
click at [544, 277] on img at bounding box center [541, 281] width 128 height 128
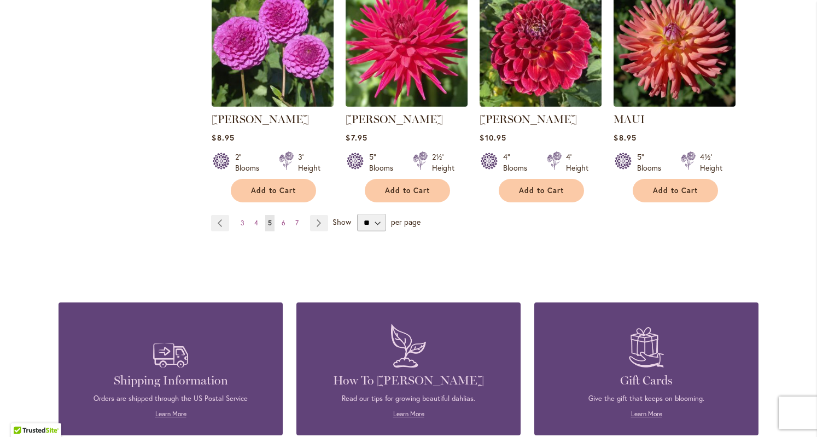
scroll to position [2854, 0]
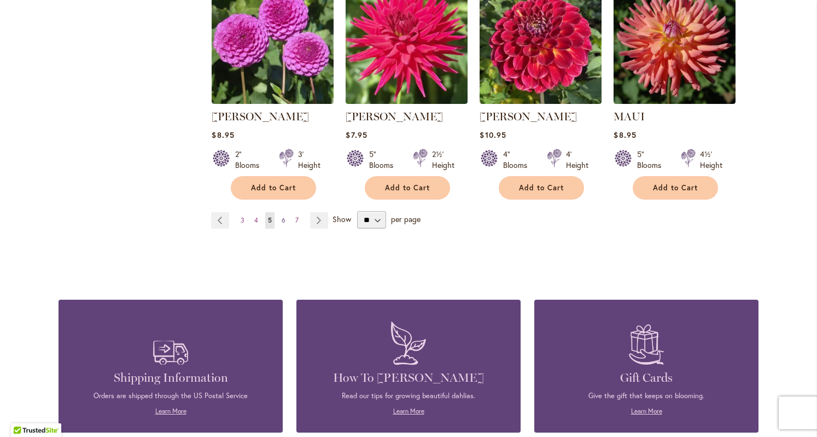
click at [281, 216] on span "6" at bounding box center [283, 220] width 4 height 8
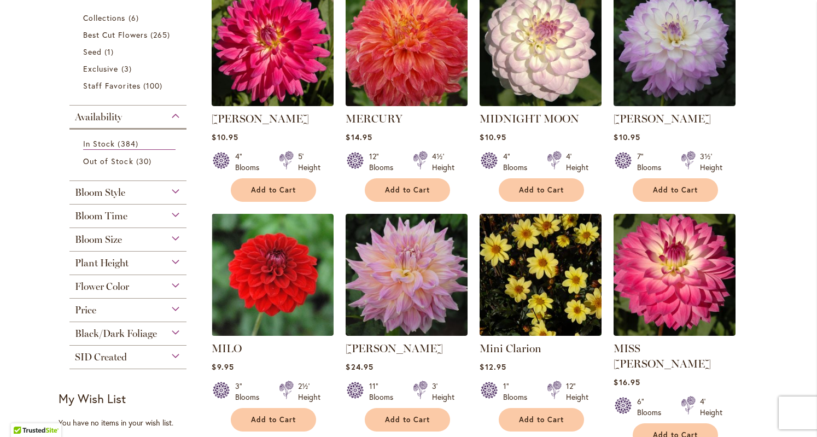
scroll to position [269, 0]
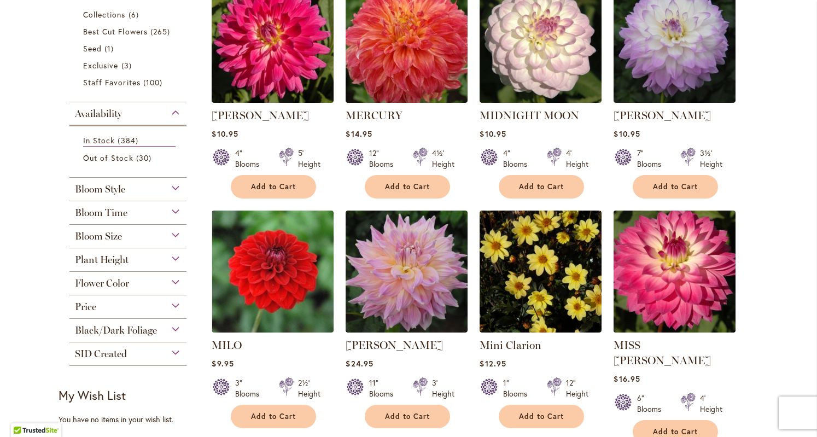
click at [700, 251] on img at bounding box center [675, 271] width 128 height 128
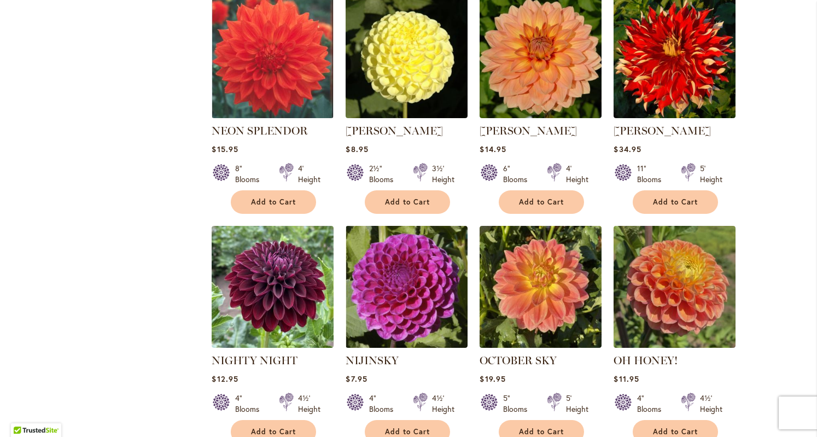
scroll to position [1460, 0]
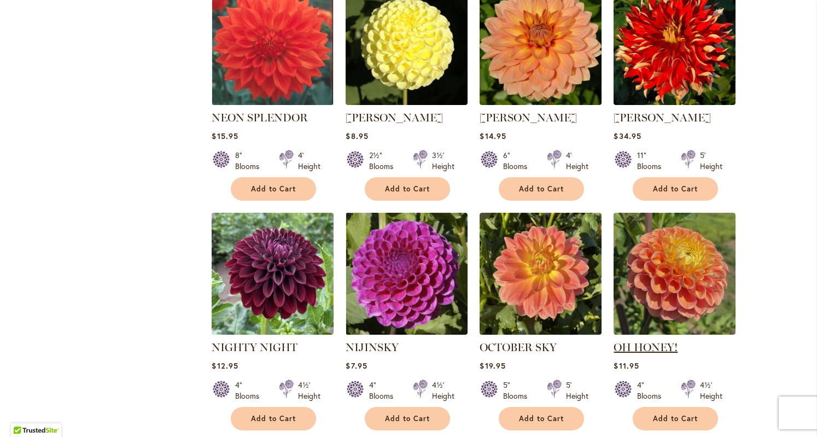
click at [647, 341] on link "OH HONEY!" at bounding box center [645, 347] width 64 height 13
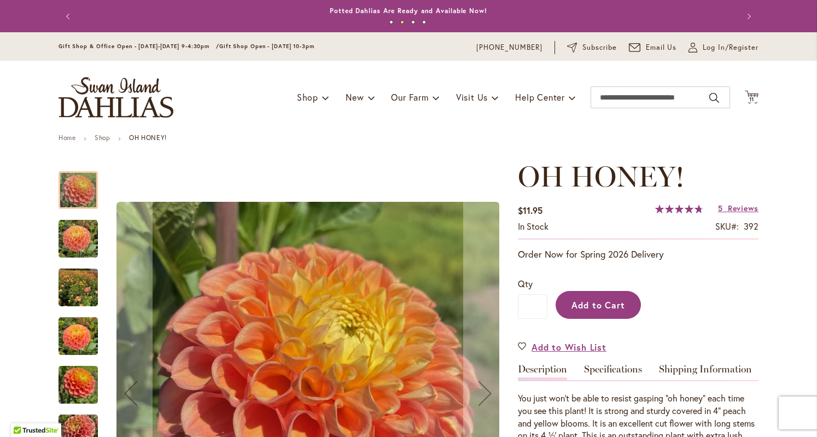
click at [609, 309] on span "Add to Cart" at bounding box center [598, 304] width 54 height 11
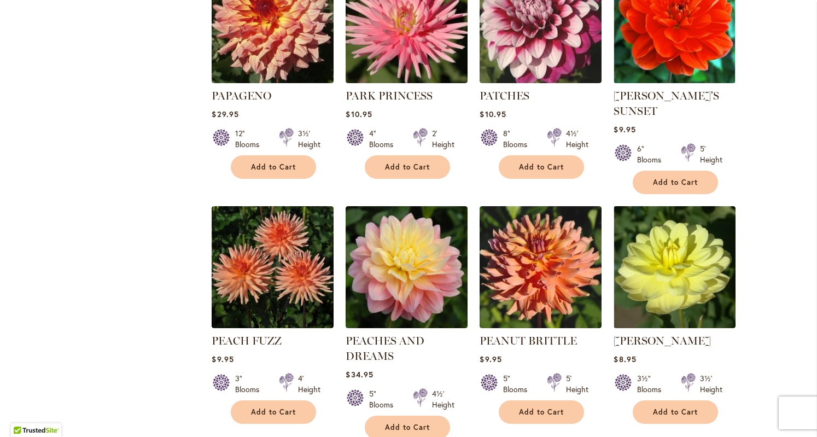
scroll to position [2403, 0]
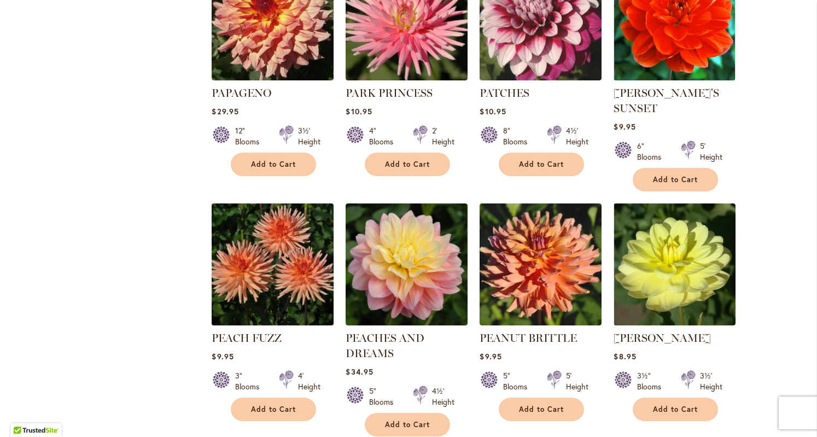
click at [297, 233] on img at bounding box center [273, 264] width 128 height 128
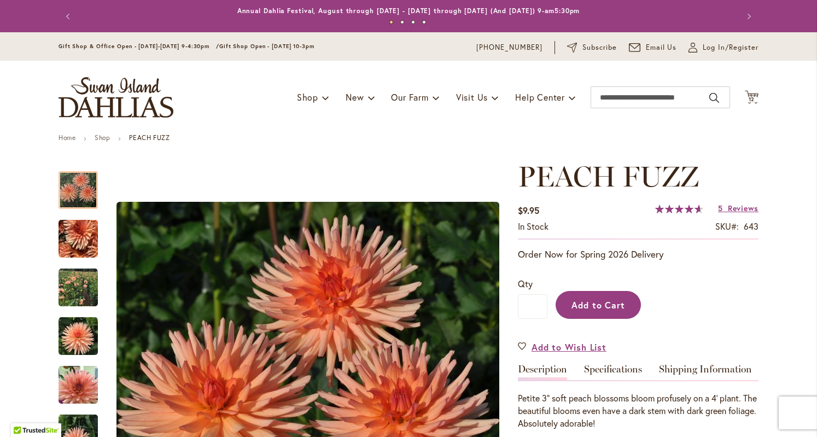
click at [590, 301] on span "Add to Cart" at bounding box center [598, 304] width 54 height 11
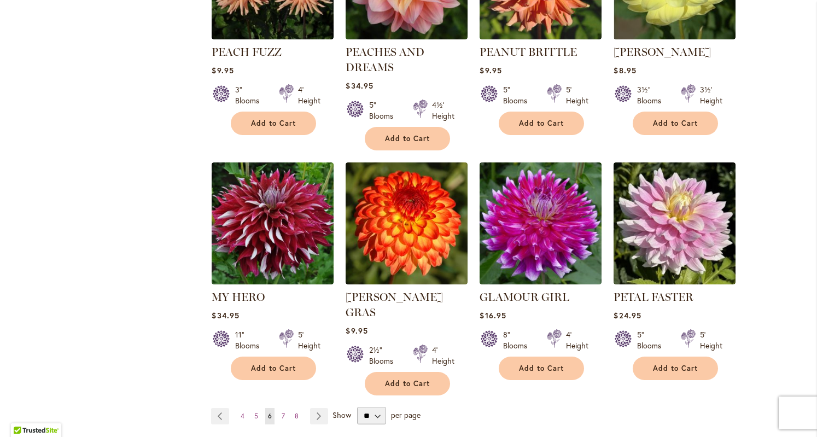
scroll to position [2702, 0]
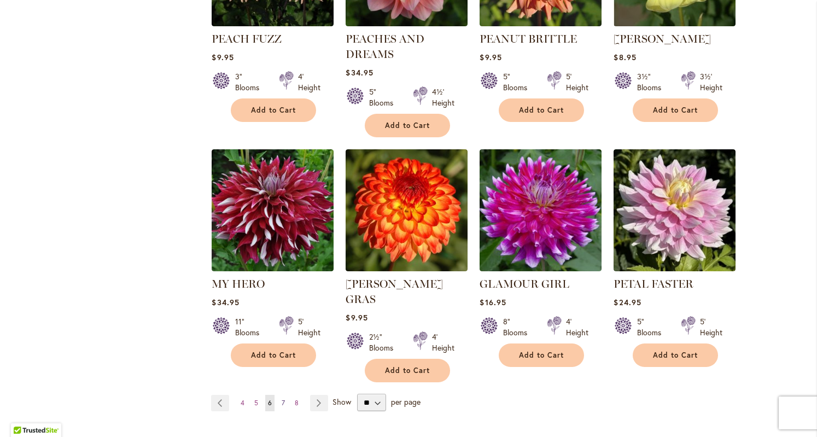
click at [281, 398] on span "7" at bounding box center [282, 402] width 3 height 8
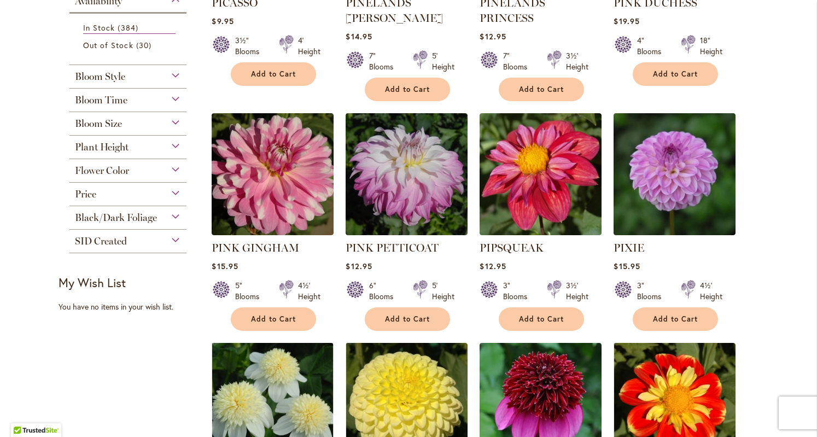
scroll to position [385, 0]
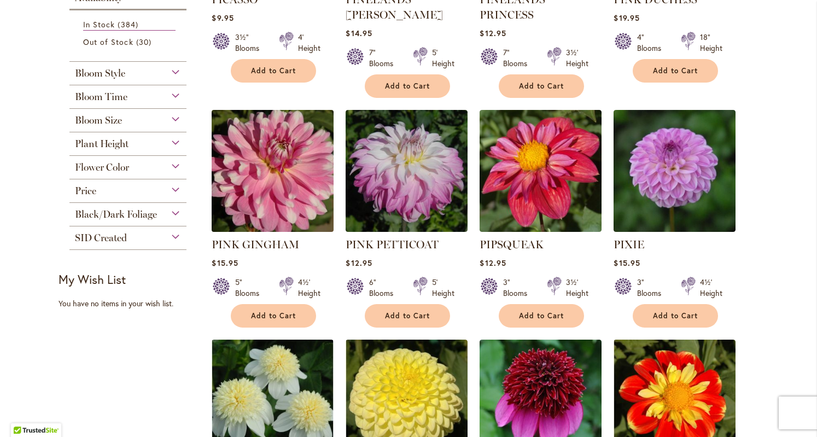
click at [263, 196] on img at bounding box center [273, 171] width 128 height 128
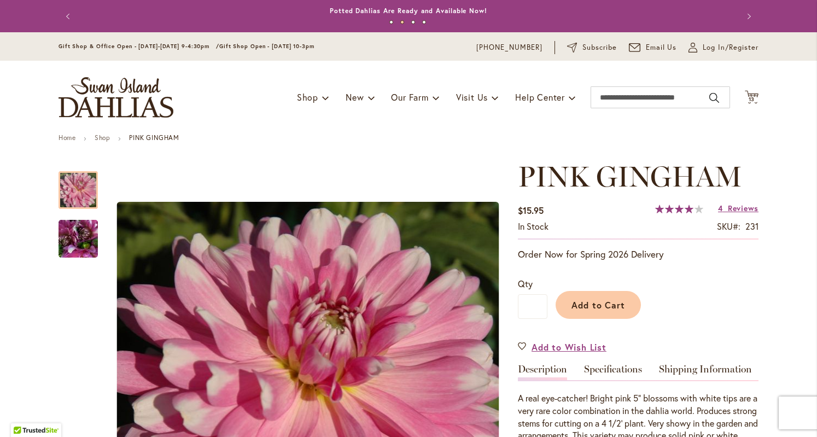
scroll to position [28, 0]
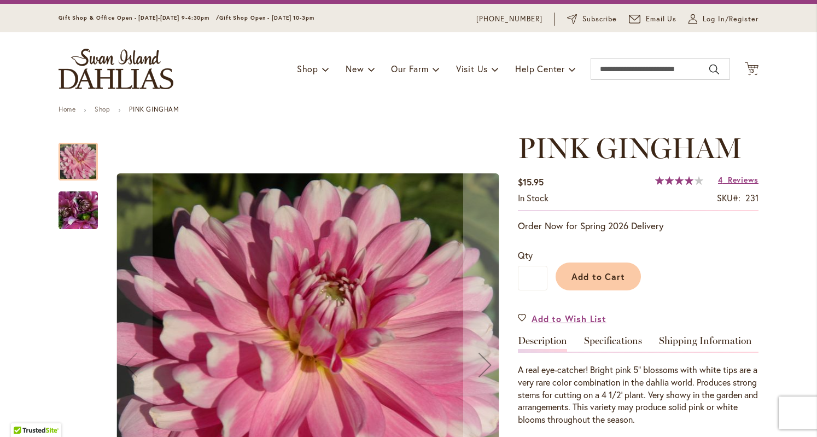
click at [78, 215] on img "PINK GINGHAM" at bounding box center [78, 210] width 79 height 59
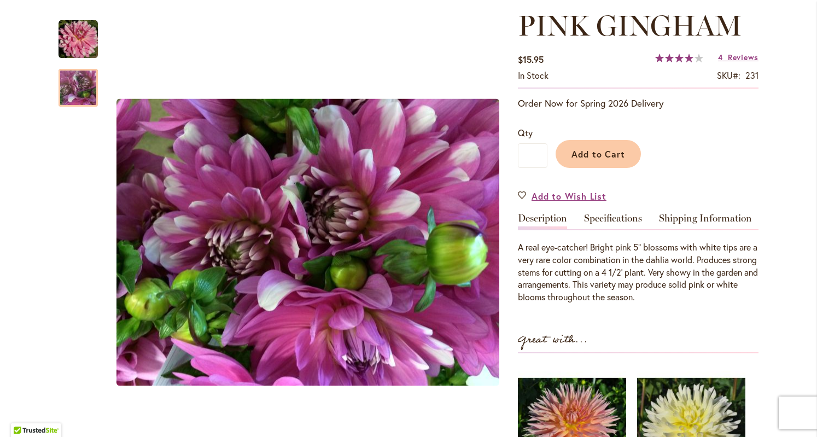
scroll to position [113, 0]
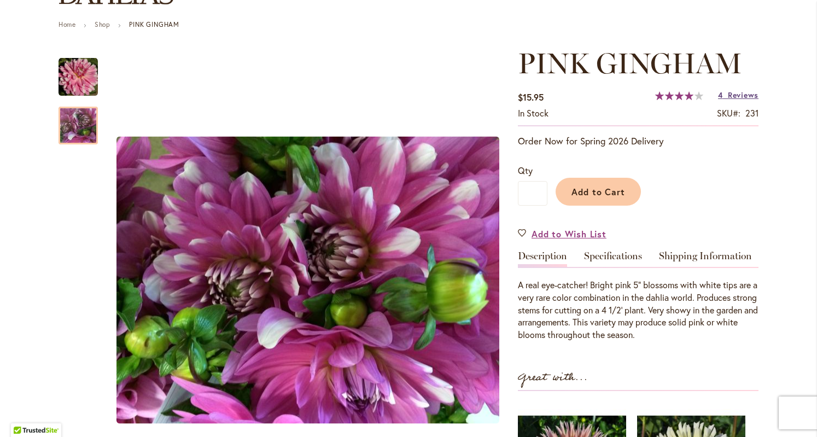
click at [732, 98] on span "Reviews" at bounding box center [742, 95] width 31 height 10
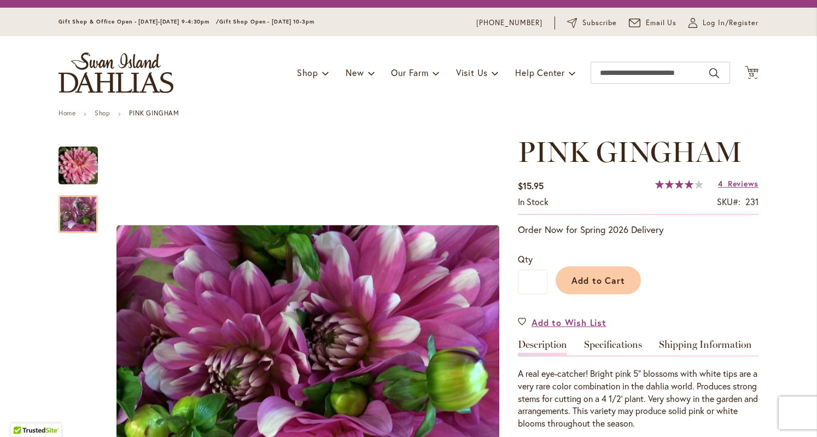
scroll to position [0, 0]
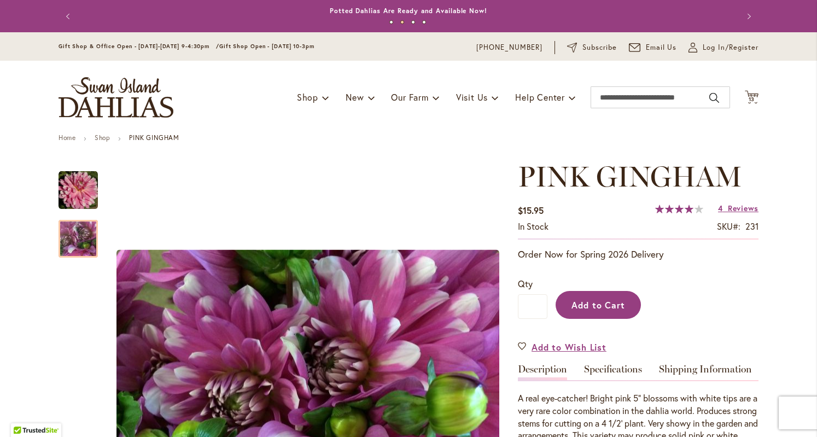
click at [596, 304] on span "Add to Cart" at bounding box center [598, 304] width 54 height 11
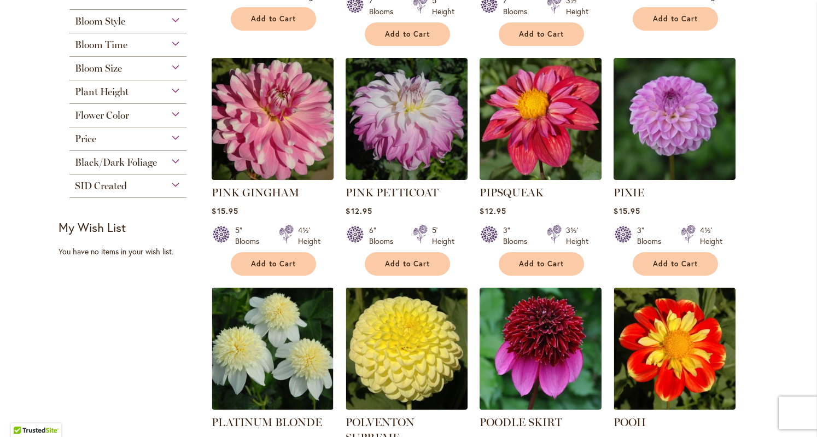
scroll to position [431, 0]
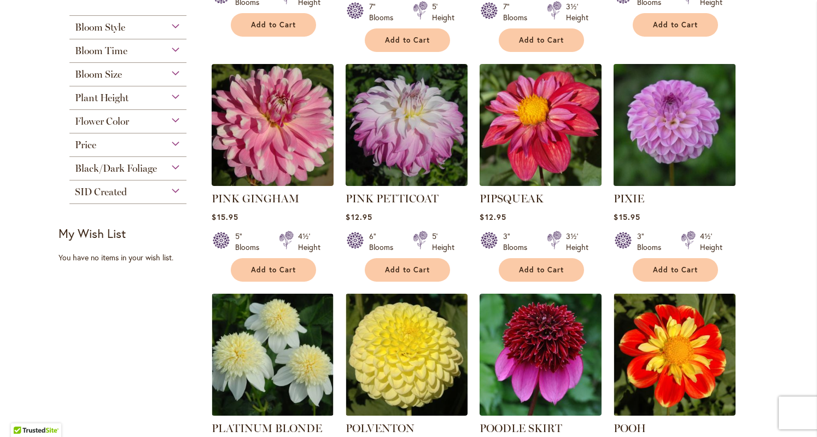
click at [689, 125] on img at bounding box center [675, 125] width 128 height 128
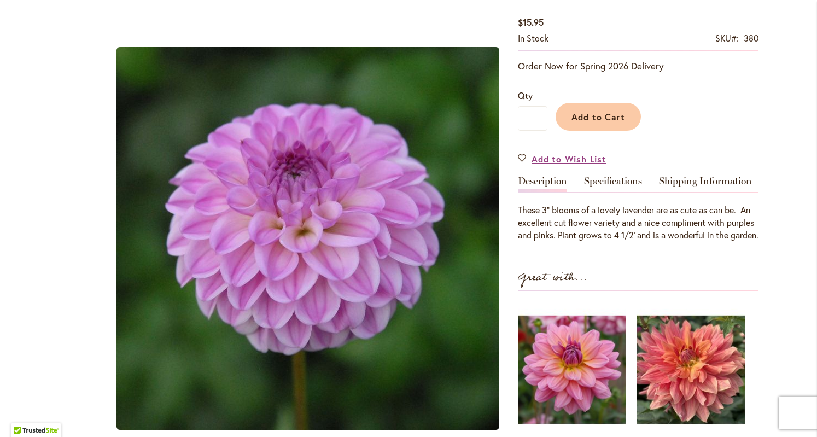
scroll to position [185, 0]
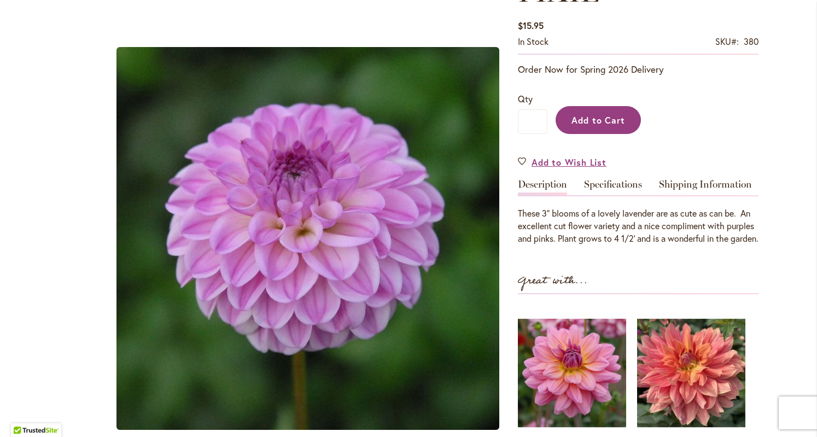
click at [594, 123] on span "Add to Cart" at bounding box center [598, 119] width 54 height 11
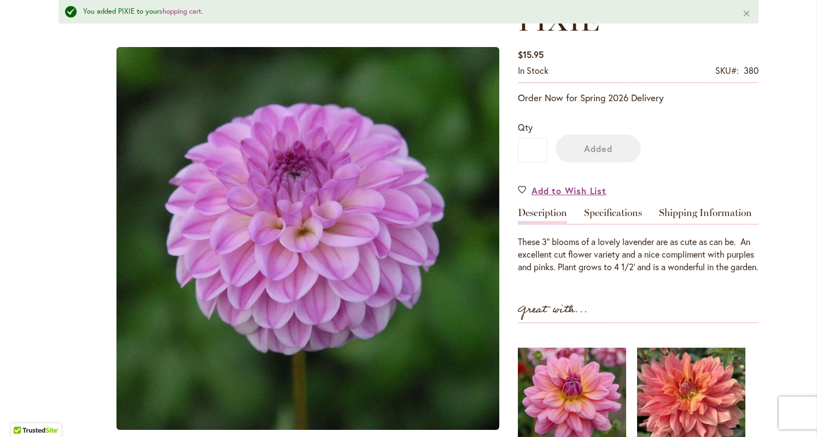
scroll to position [214, 0]
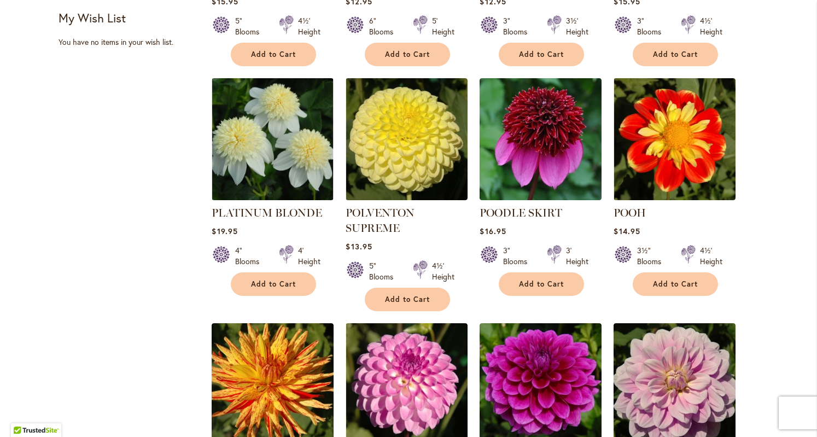
scroll to position [643, 0]
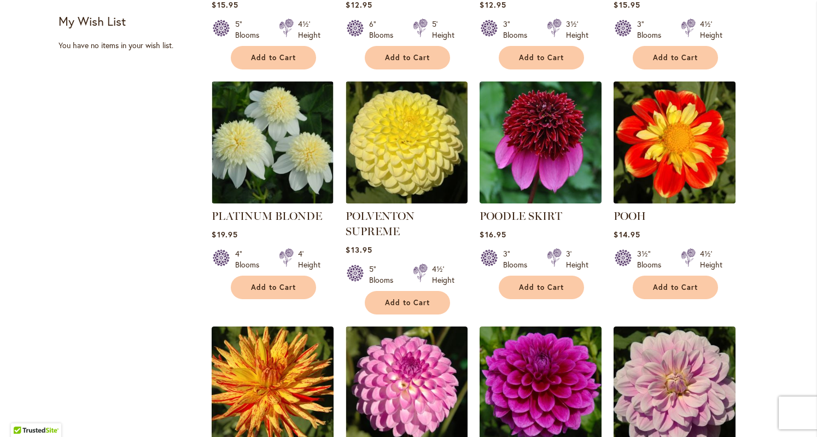
click at [685, 142] on img at bounding box center [675, 142] width 128 height 128
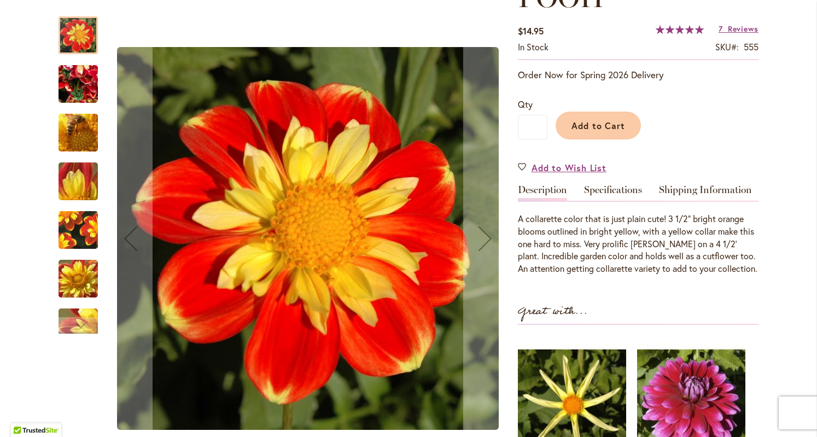
scroll to position [151, 0]
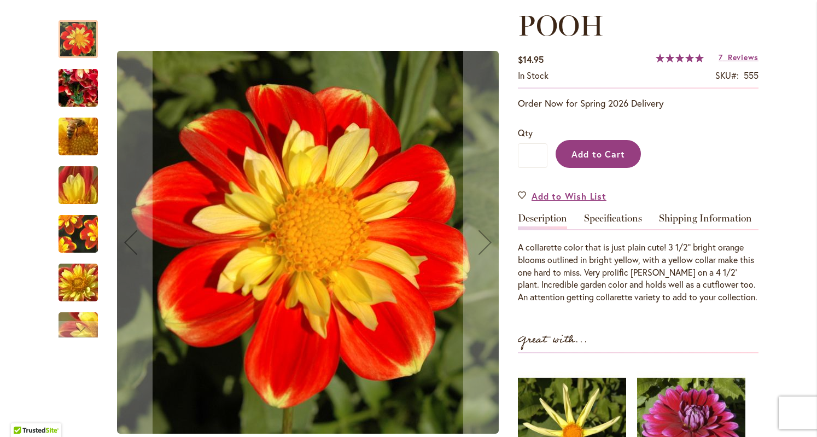
click at [607, 152] on span "Add to Cart" at bounding box center [598, 153] width 54 height 11
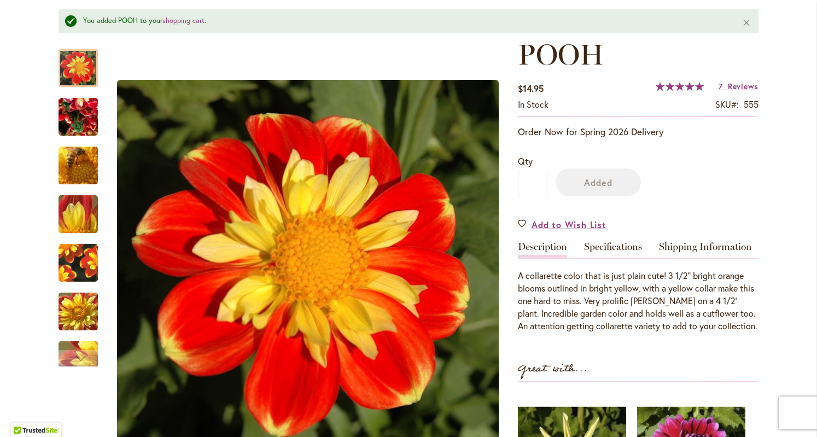
scroll to position [179, 0]
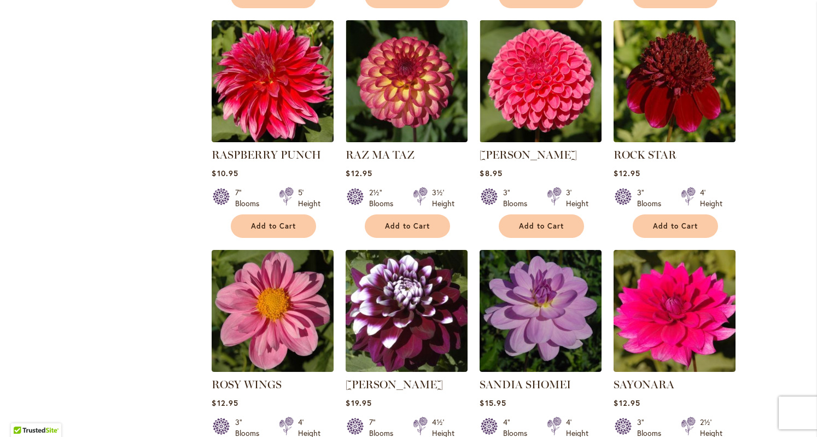
scroll to position [1188, 0]
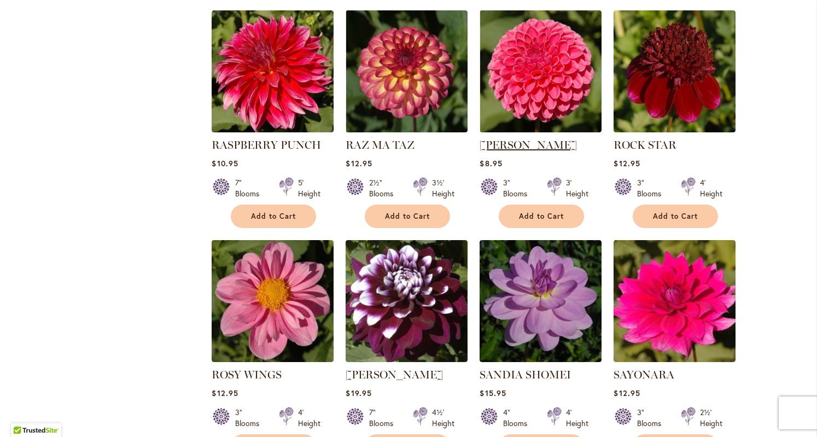
click at [534, 138] on link "[PERSON_NAME]" at bounding box center [527, 144] width 97 height 13
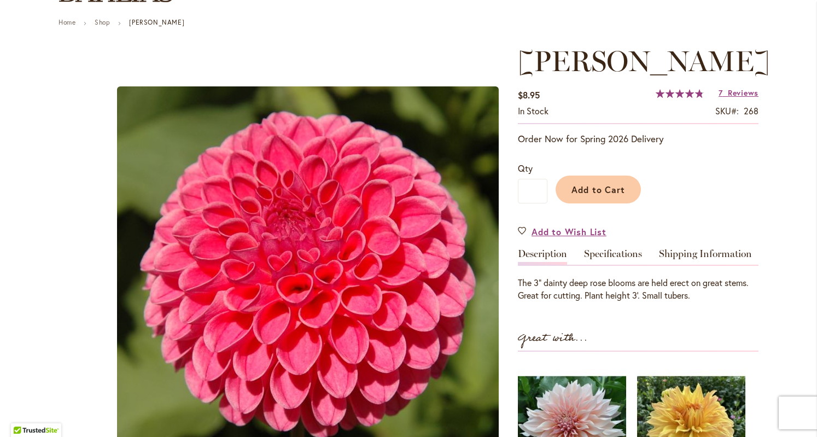
scroll to position [140, 0]
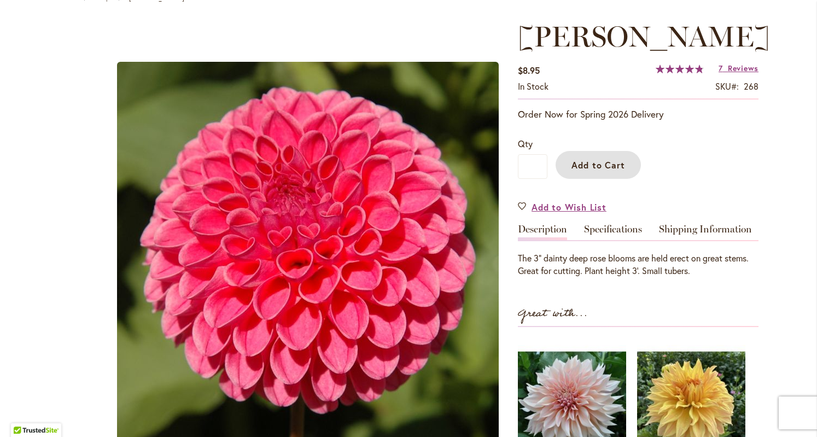
click at [608, 167] on span "Add to Cart" at bounding box center [598, 164] width 54 height 11
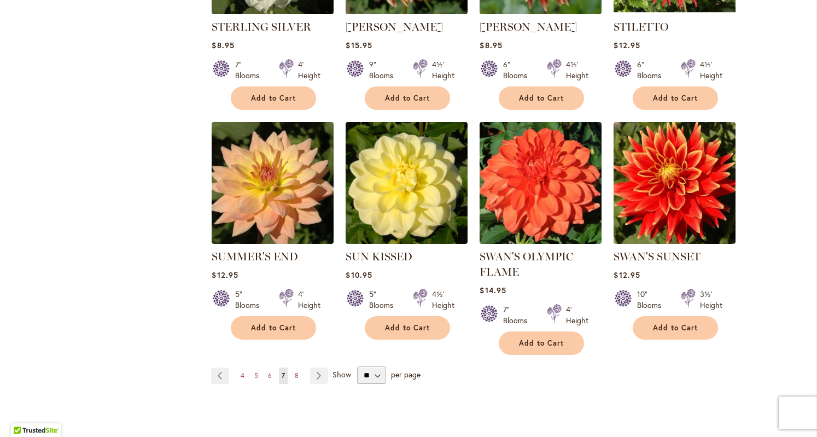
scroll to position [2721, 0]
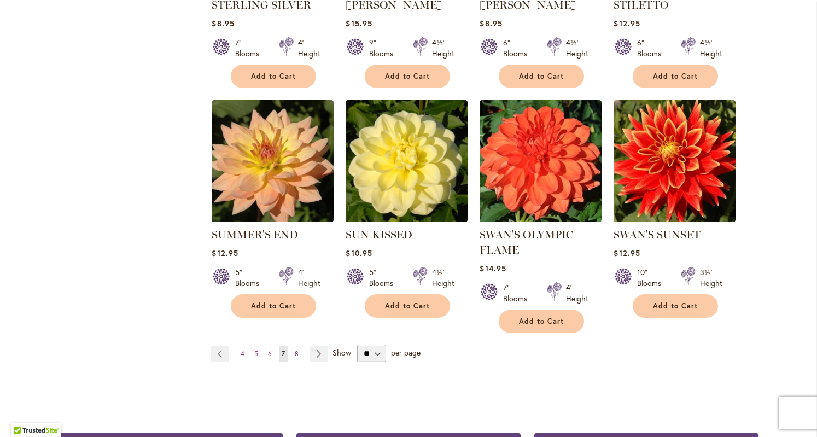
click at [295, 349] on span "8" at bounding box center [297, 353] width 4 height 8
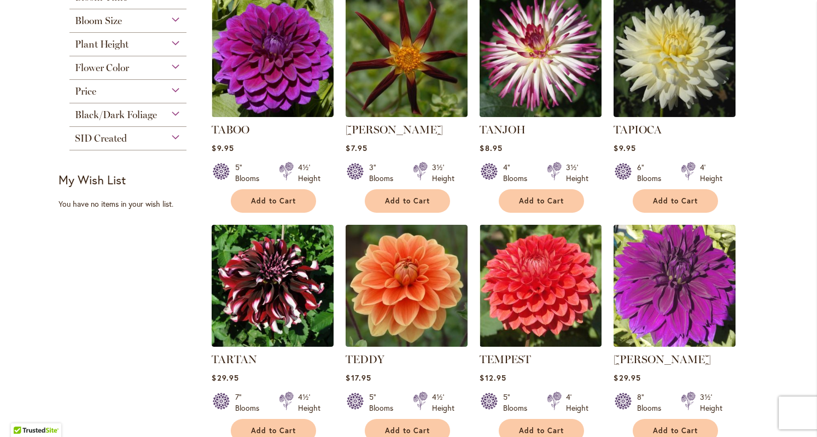
scroll to position [475, 0]
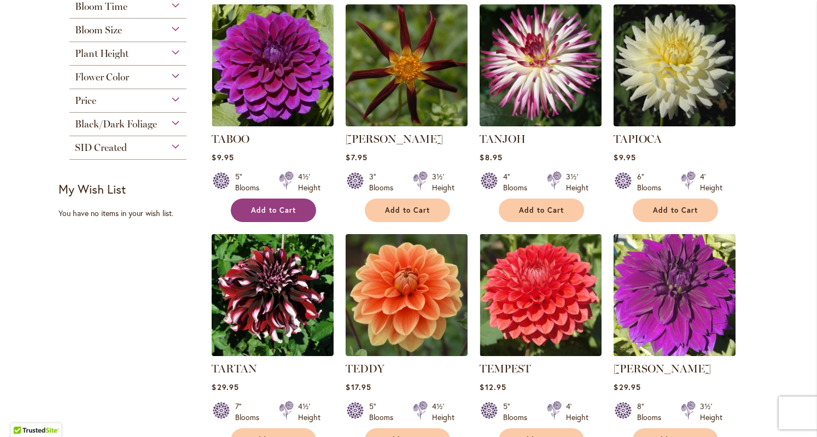
click at [277, 208] on span "Add to Cart" at bounding box center [273, 210] width 45 height 9
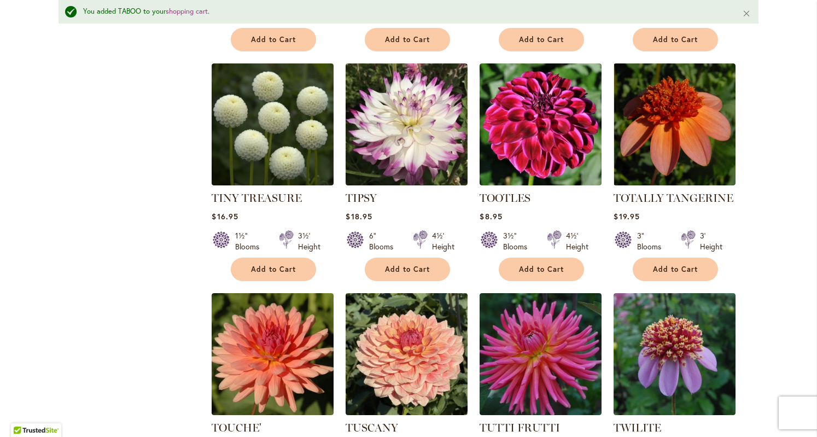
scroll to position [911, 0]
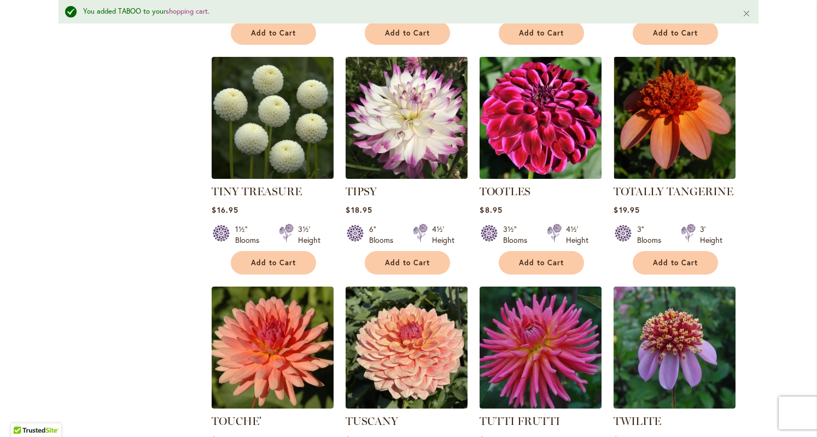
click at [528, 133] on img at bounding box center [541, 118] width 128 height 128
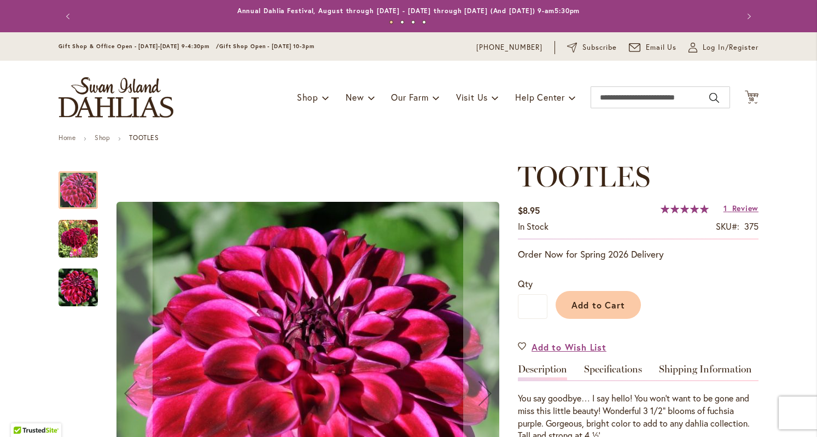
click at [527, 140] on ul "Home Shop TOOTLES" at bounding box center [408, 139] width 700 height 10
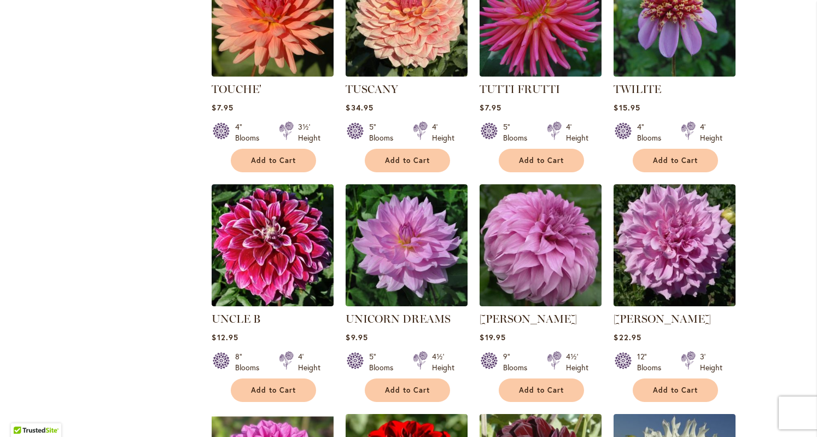
scroll to position [1217, 0]
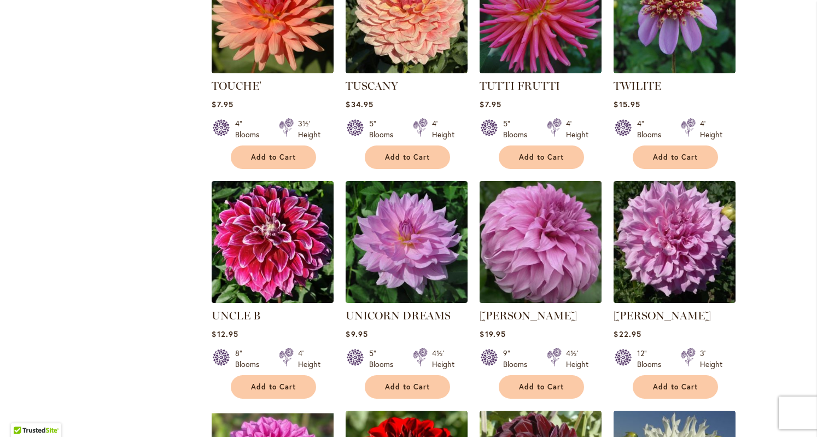
click at [529, 251] on img at bounding box center [541, 242] width 128 height 128
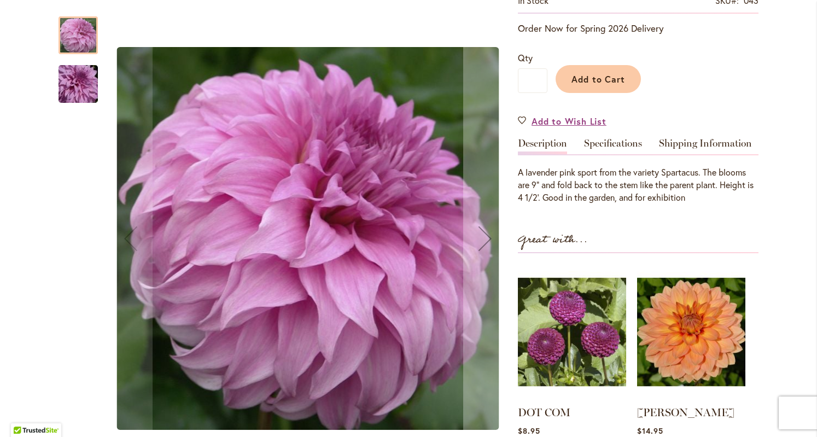
scroll to position [230, 0]
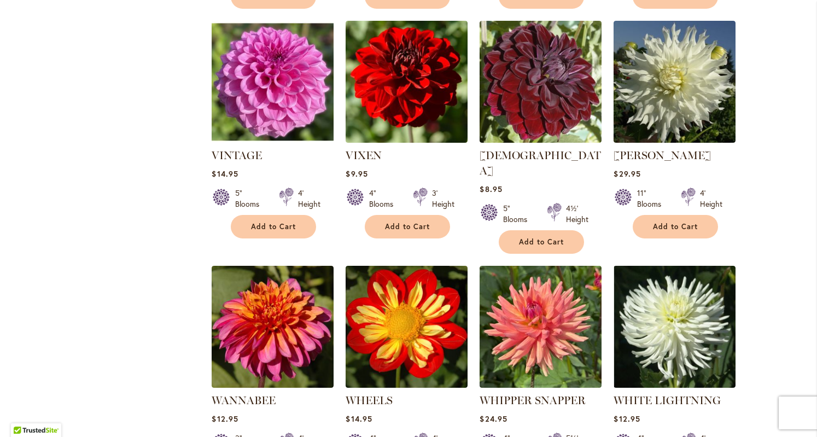
scroll to position [1612, 0]
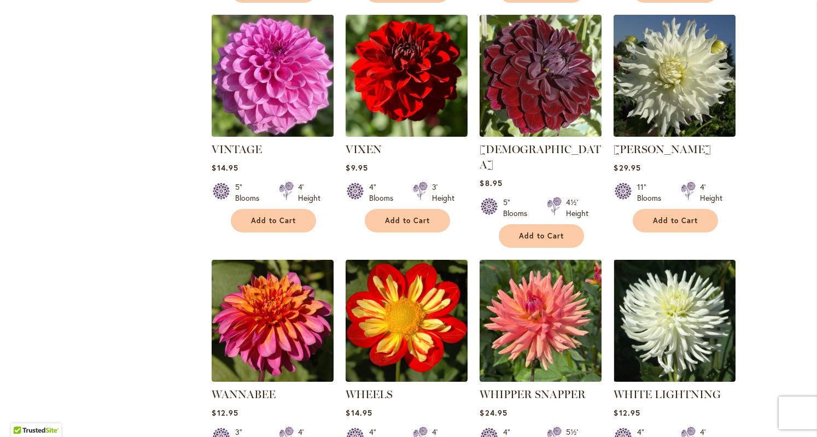
click at [274, 88] on img at bounding box center [273, 75] width 128 height 128
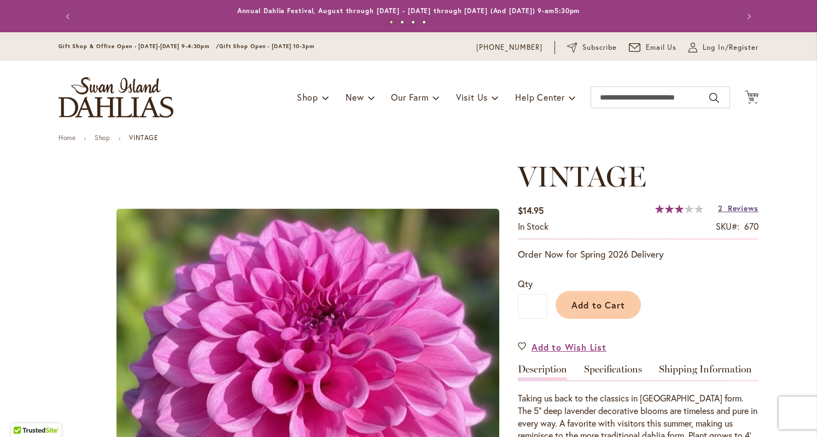
click at [736, 208] on span "Reviews" at bounding box center [742, 208] width 31 height 10
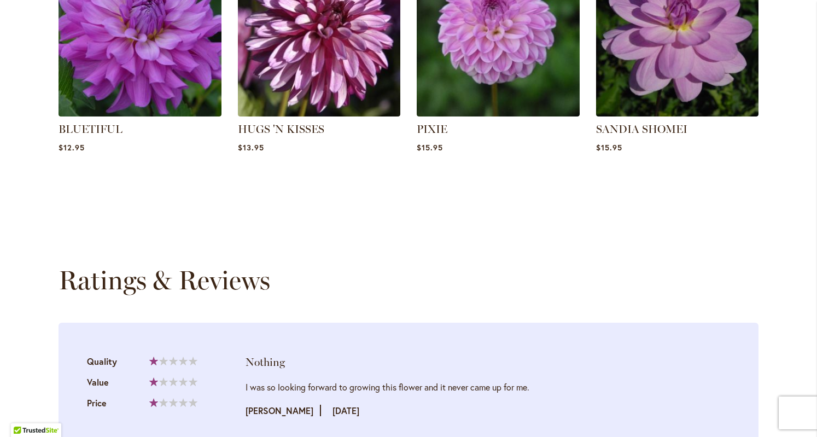
scroll to position [1118, 0]
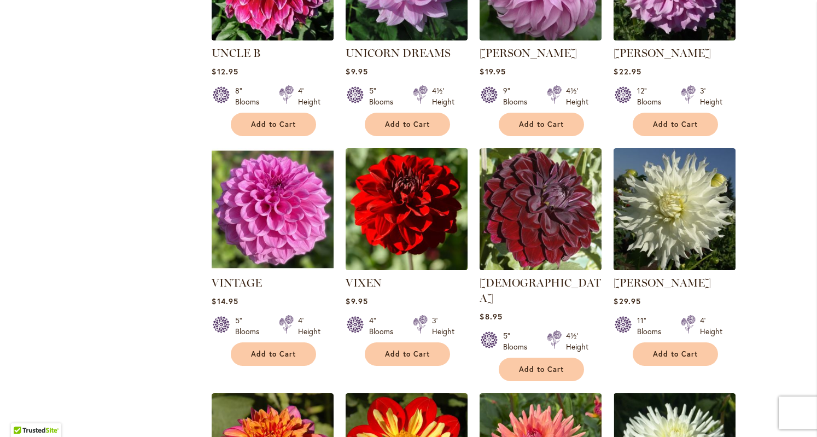
scroll to position [1476, 0]
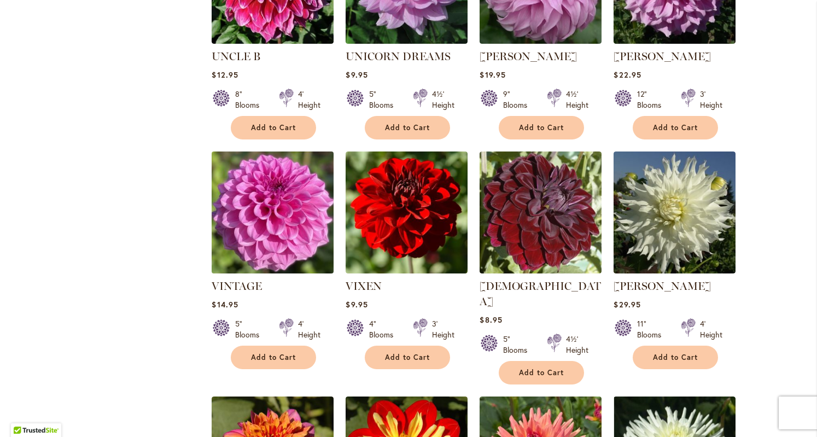
click at [283, 238] on img at bounding box center [273, 212] width 128 height 128
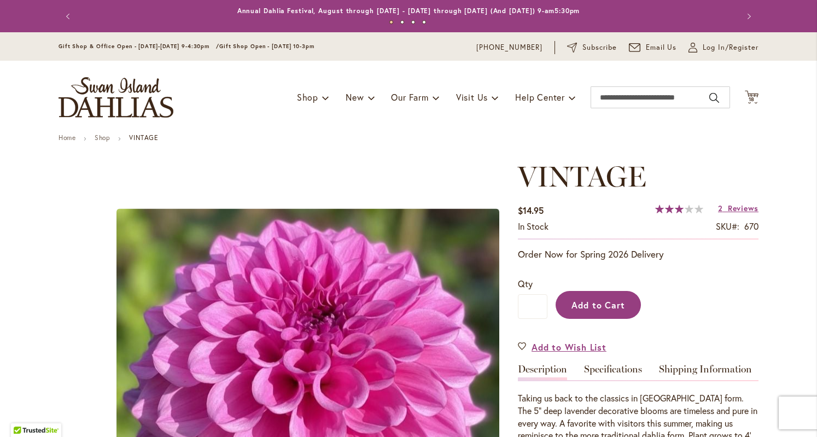
click at [615, 304] on span "Add to Cart" at bounding box center [598, 304] width 54 height 11
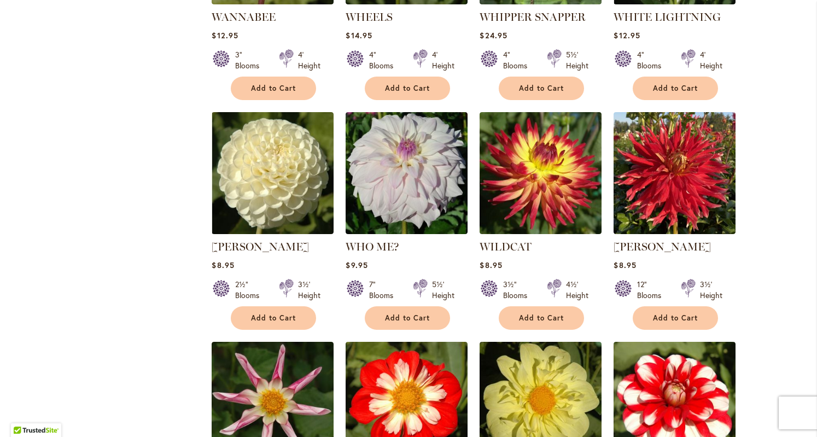
scroll to position [1993, 0]
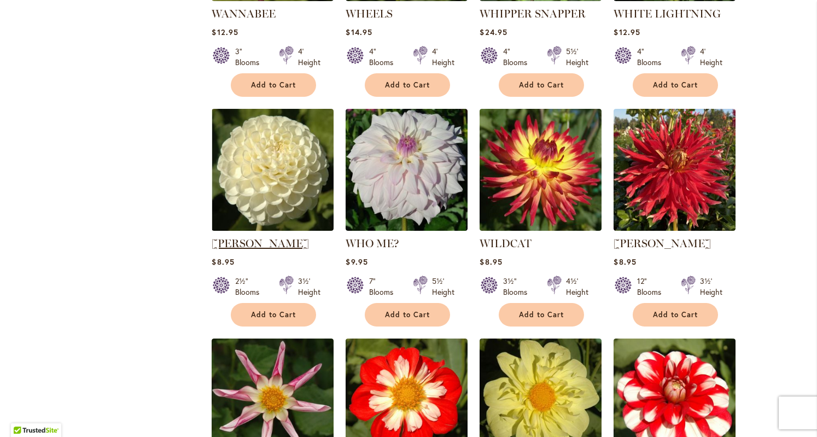
click at [266, 237] on link "[PERSON_NAME]" at bounding box center [260, 243] width 97 height 13
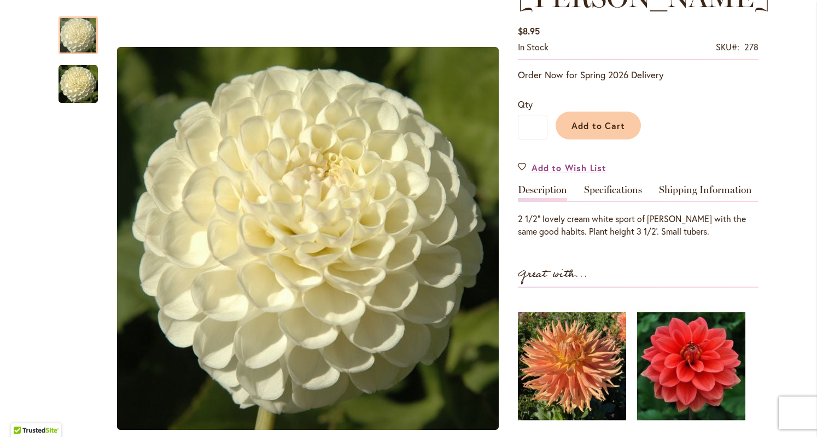
scroll to position [147, 0]
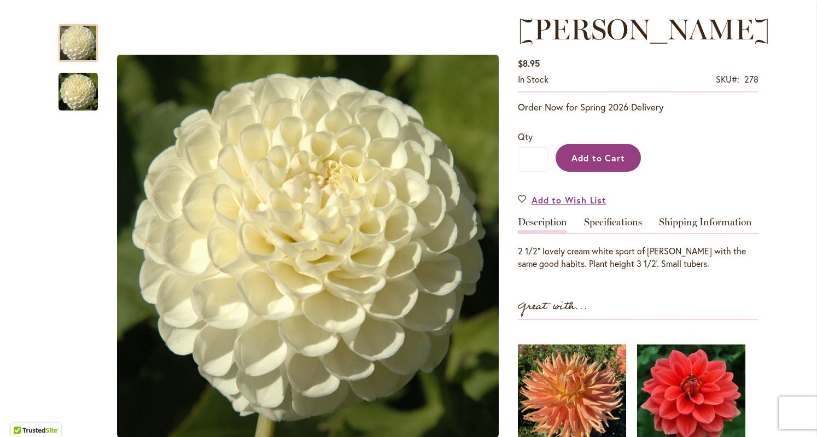
click at [585, 152] on span "Add to Cart" at bounding box center [598, 157] width 54 height 11
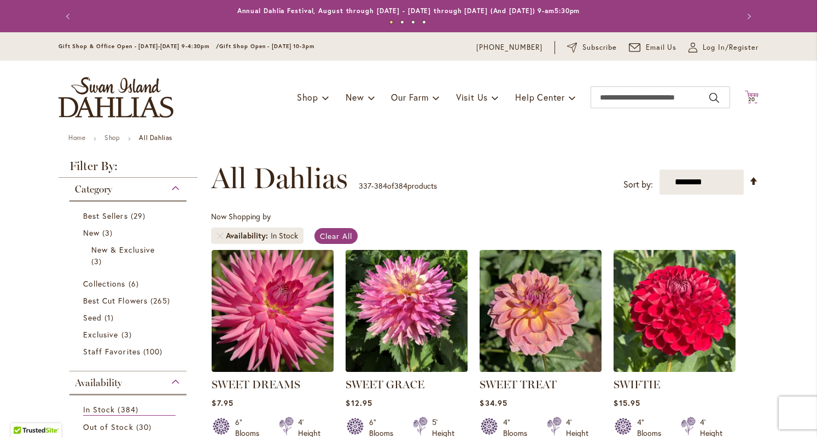
click at [748, 98] on span "20" at bounding box center [752, 99] width 8 height 7
